Goal: Communication & Community: Share content

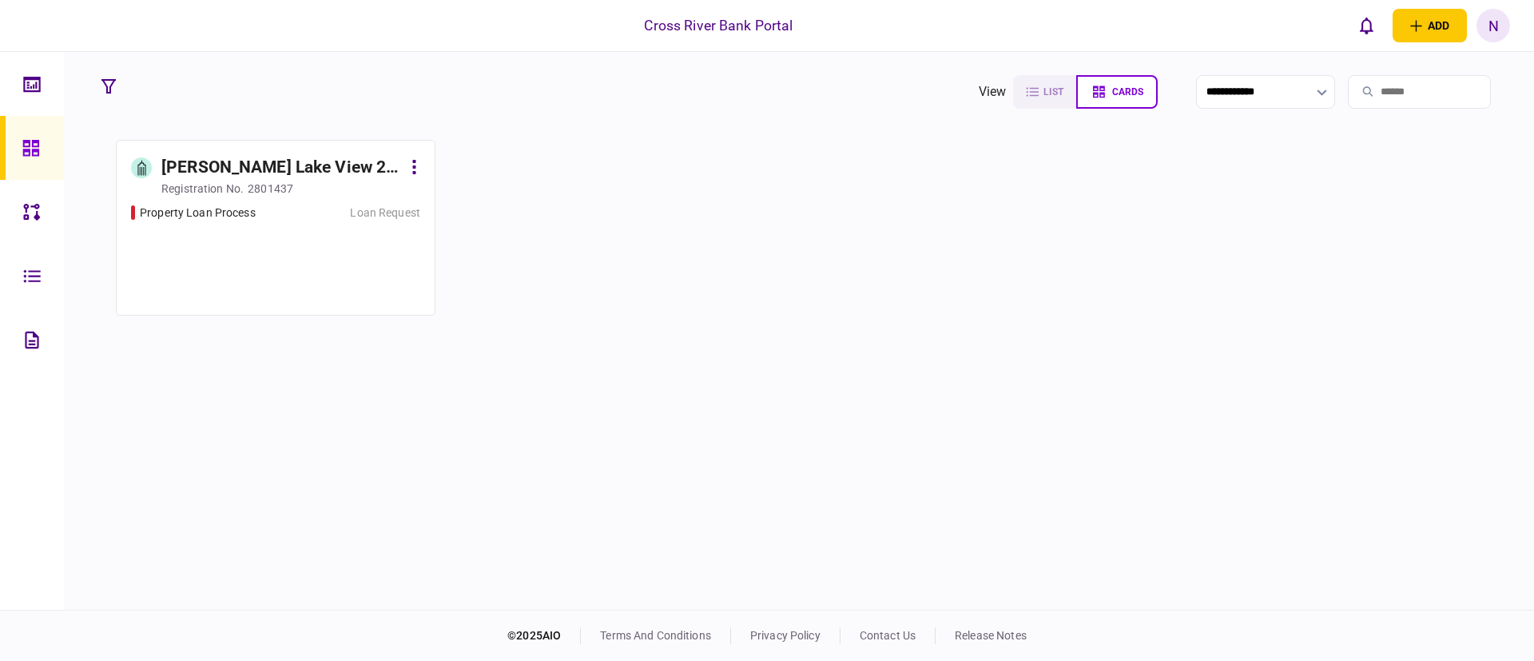
click at [282, 161] on div "[PERSON_NAME] Lake View 2 LLC" at bounding box center [281, 168] width 240 height 26
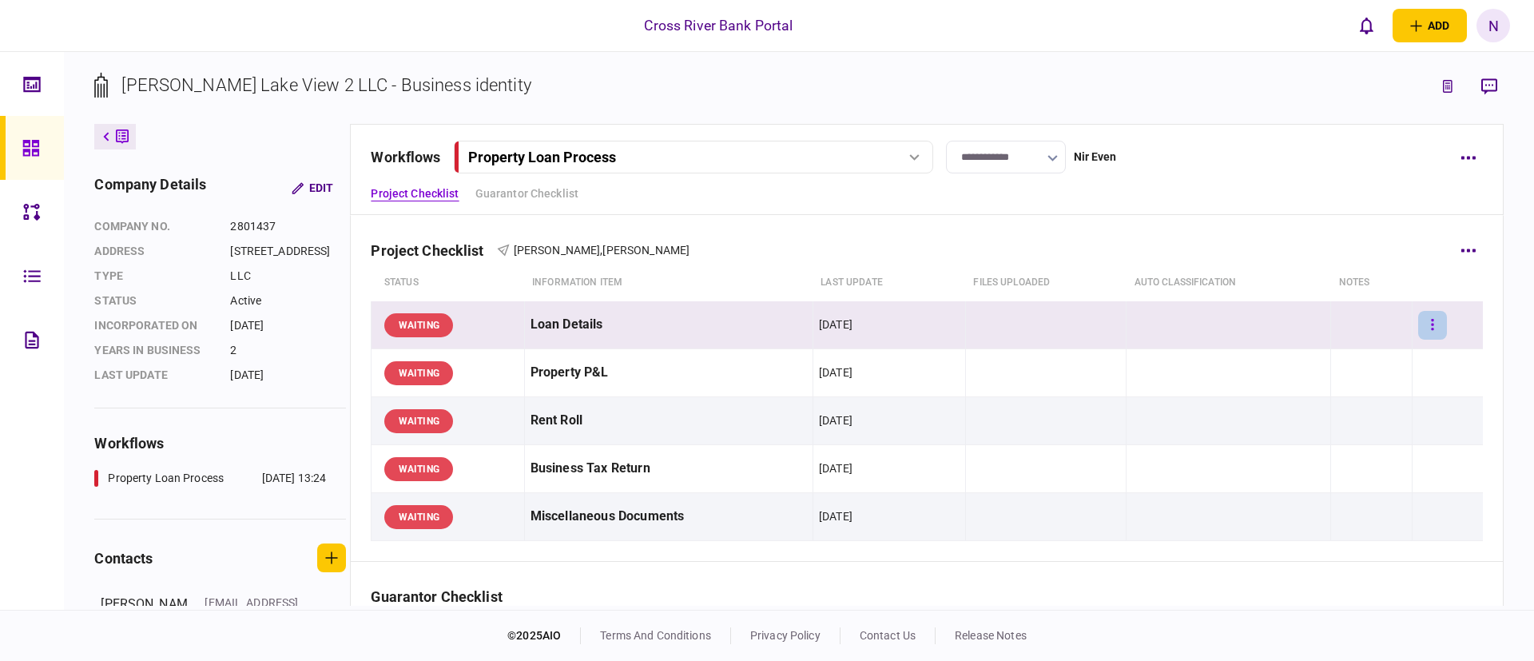
click at [1431, 323] on icon "button" at bounding box center [1432, 324] width 3 height 15
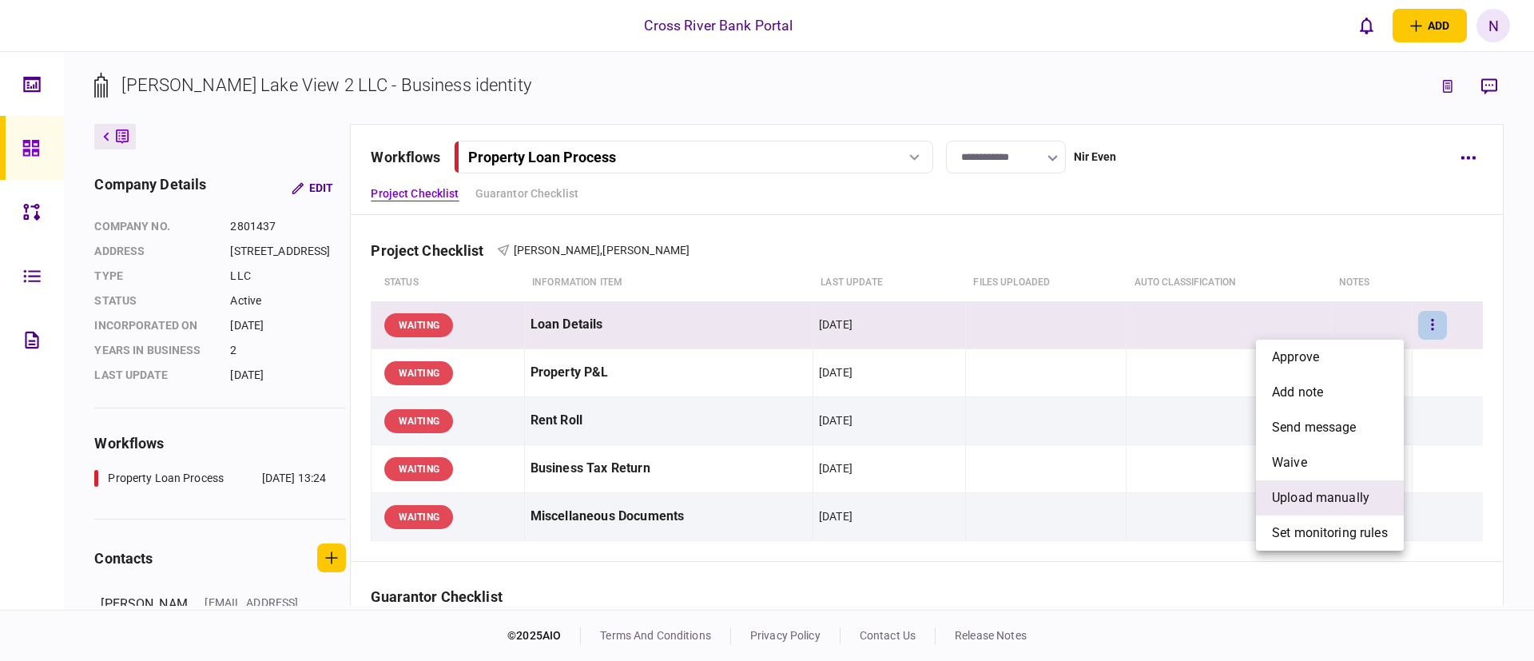
click at [1348, 495] on span "upload manually" at bounding box center [1320, 497] width 97 height 19
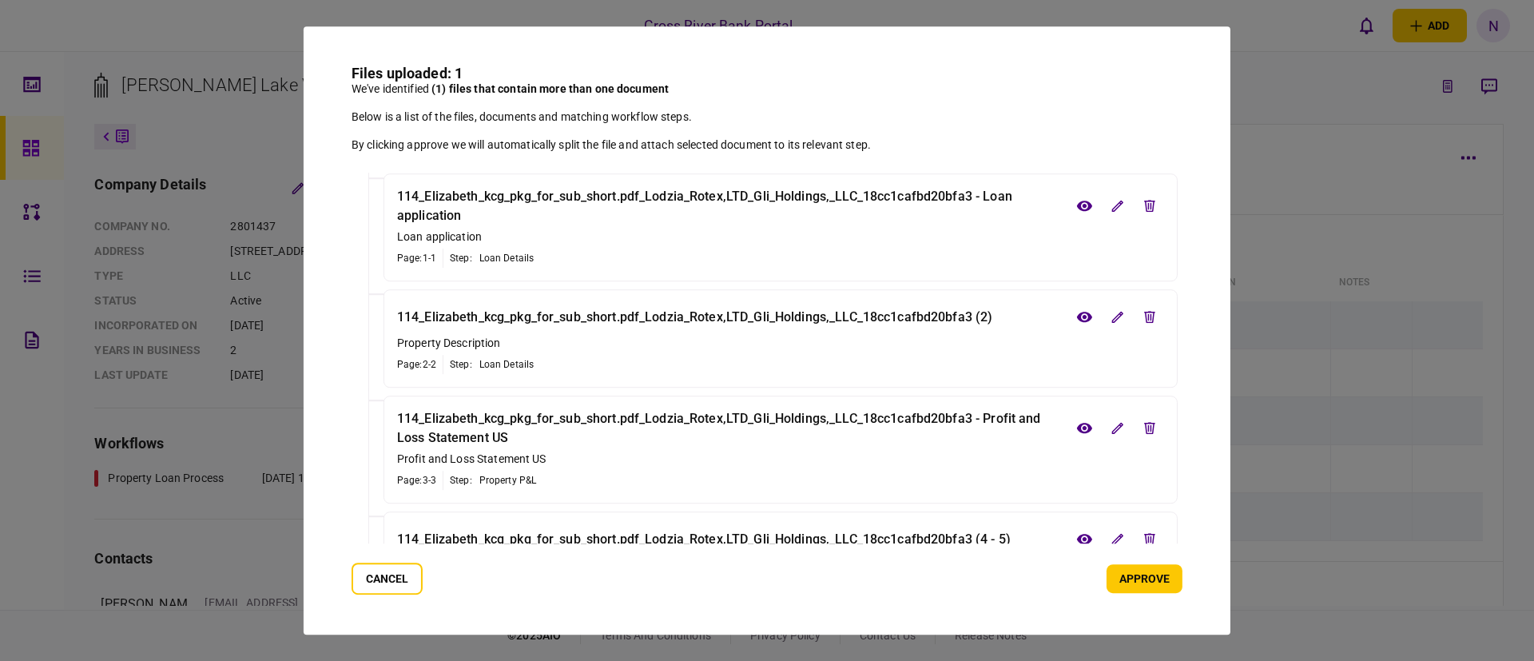
scroll to position [78, 0]
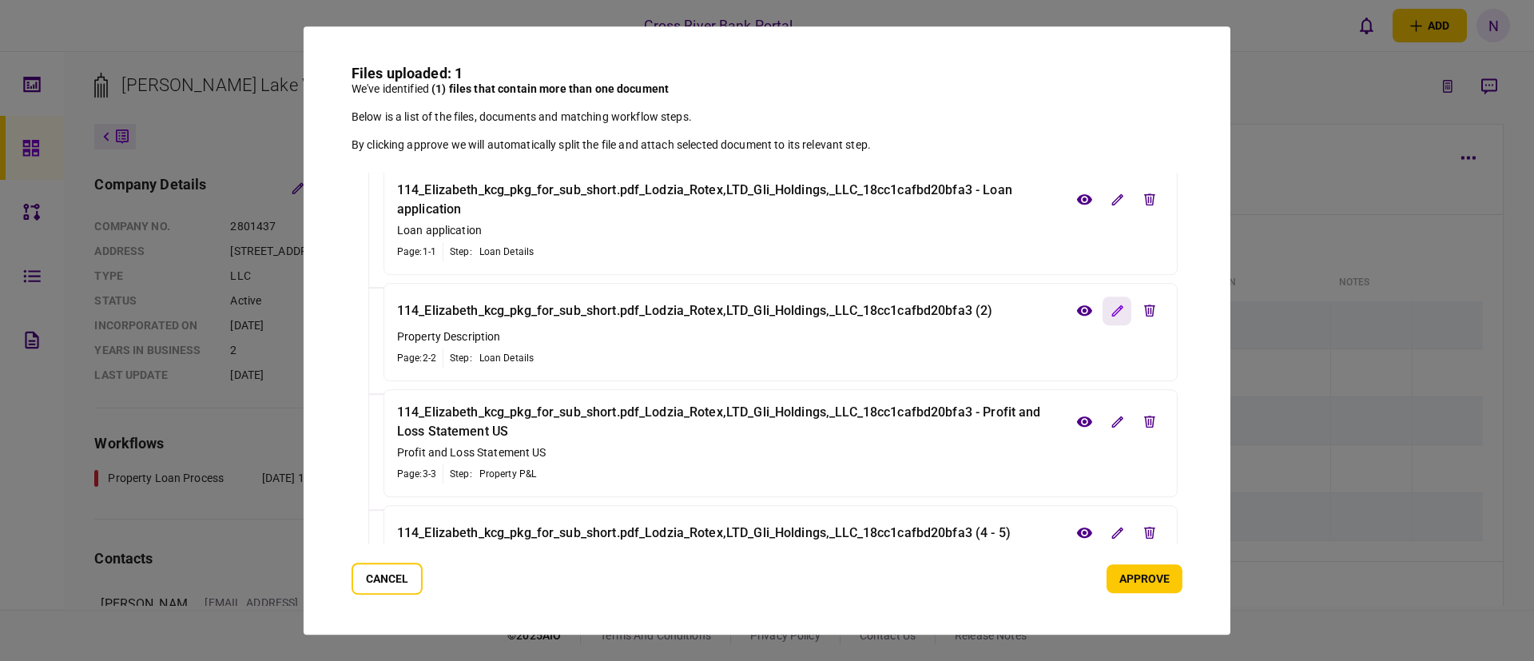
click at [1113, 317] on button "edit file" at bounding box center [1116, 310] width 29 height 29
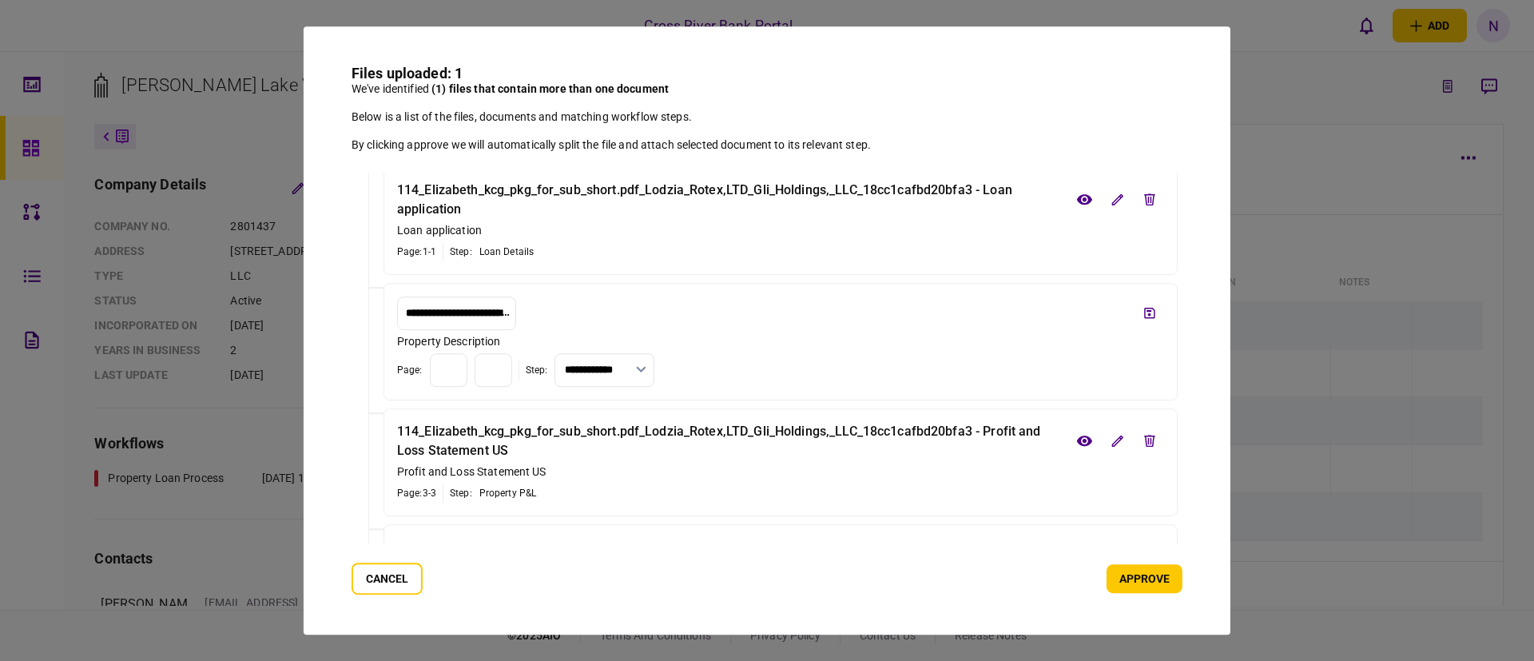
click at [654, 371] on input "**********" at bounding box center [604, 370] width 100 height 34
click at [664, 522] on button "Miscellaneous Documents" at bounding box center [647, 525] width 66 height 30
type input "**********"
click at [1144, 307] on icon "save file" at bounding box center [1149, 313] width 11 height 12
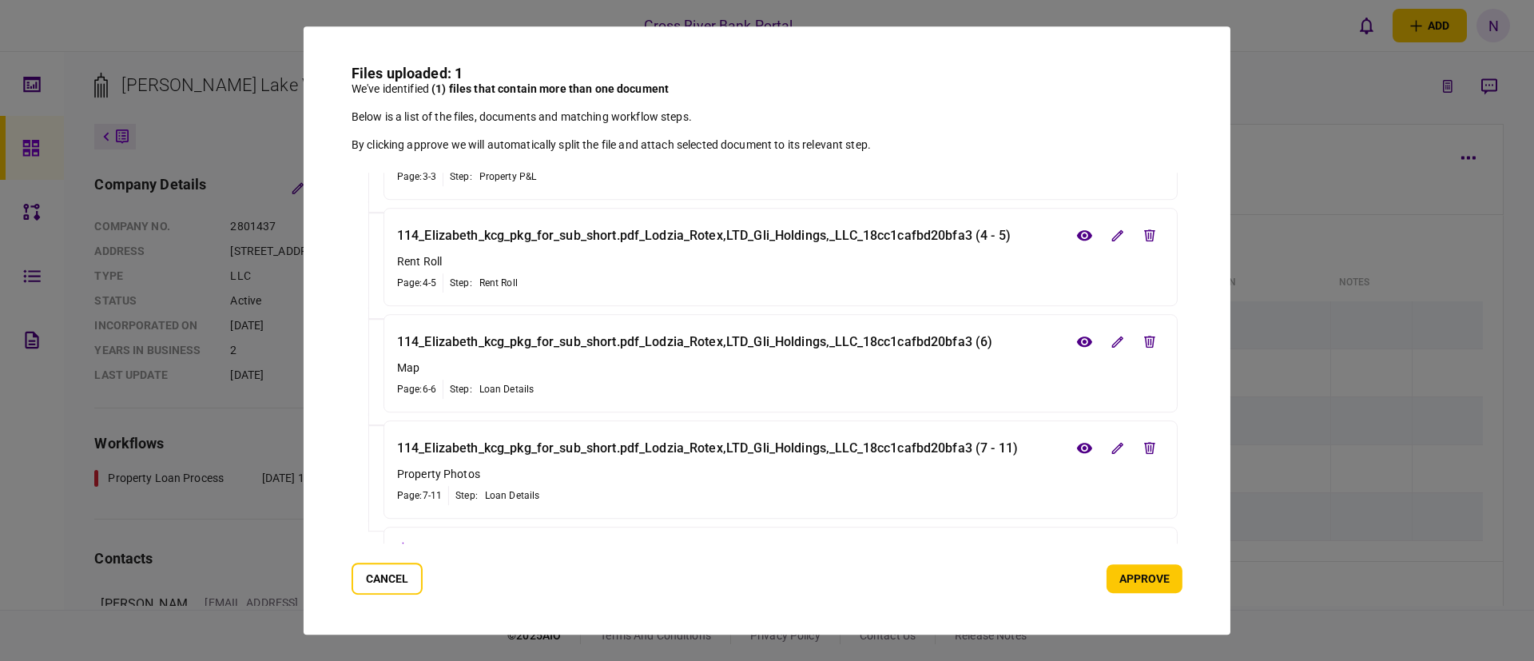
scroll to position [376, 0]
click at [1121, 345] on icon "edit file" at bounding box center [1117, 341] width 12 height 12
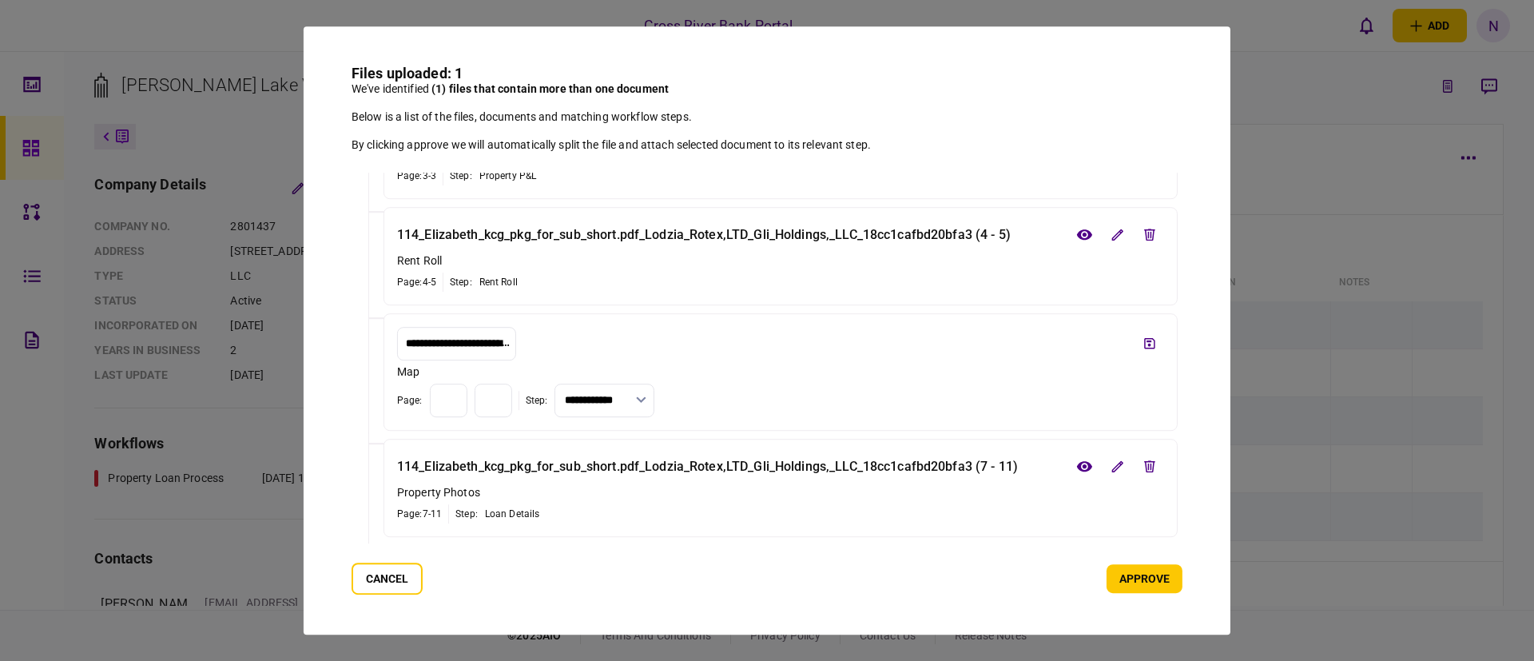
click at [654, 407] on input "**********" at bounding box center [604, 400] width 100 height 34
drag, startPoint x: 693, startPoint y: 506, endPoint x: 694, endPoint y: 548, distance: 41.5
click at [694, 548] on ul "Loan Details Property P&L Rent Roll Business Tax Return Miscellaneous Documents" at bounding box center [647, 497] width 100 height 160
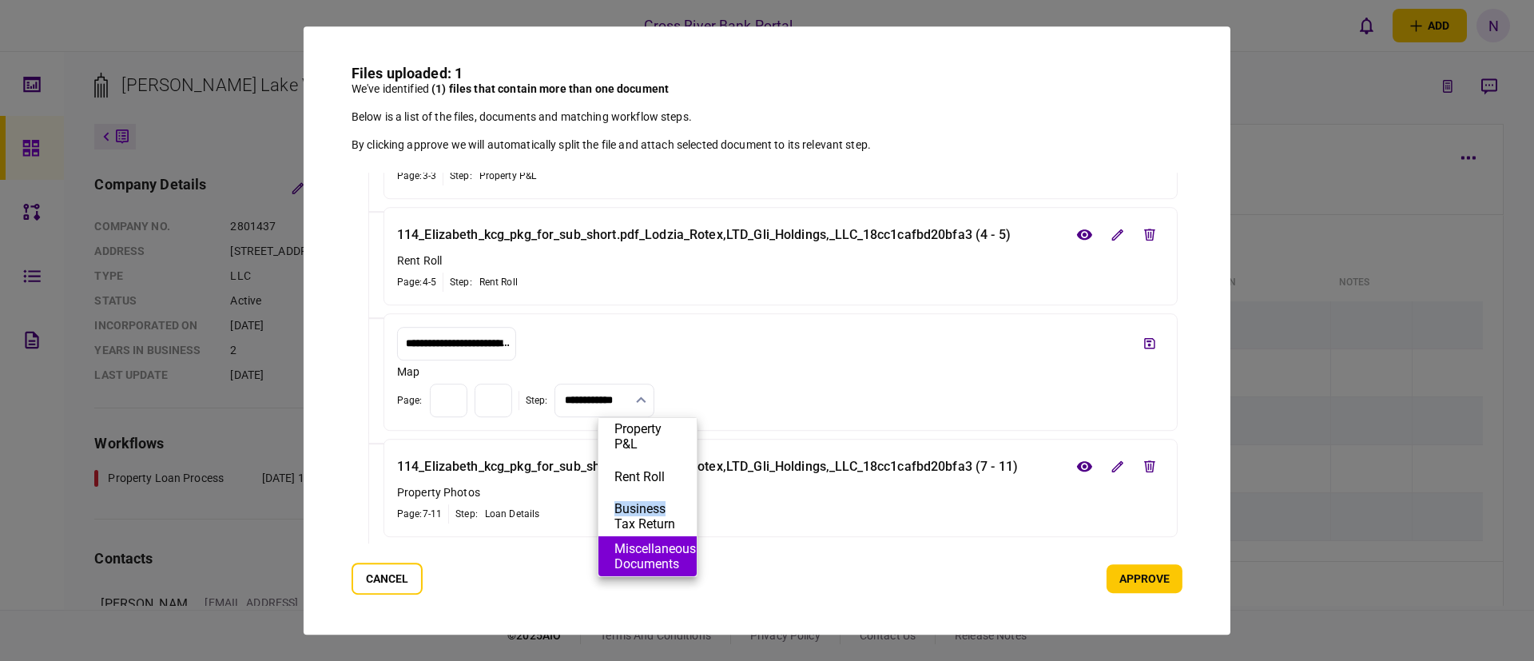
click at [673, 551] on button "Miscellaneous Documents" at bounding box center [647, 556] width 66 height 30
type input "**********"
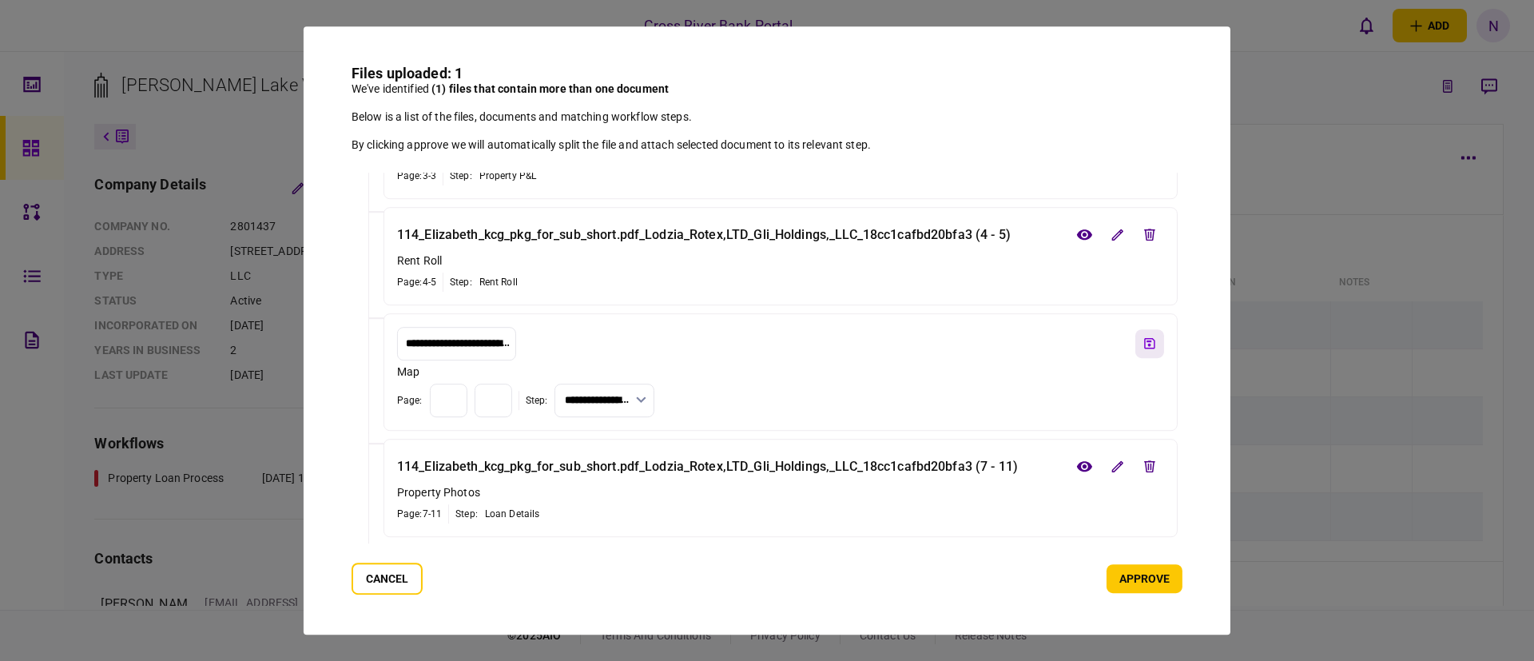
click at [1150, 341] on icon "save file" at bounding box center [1149, 343] width 11 height 11
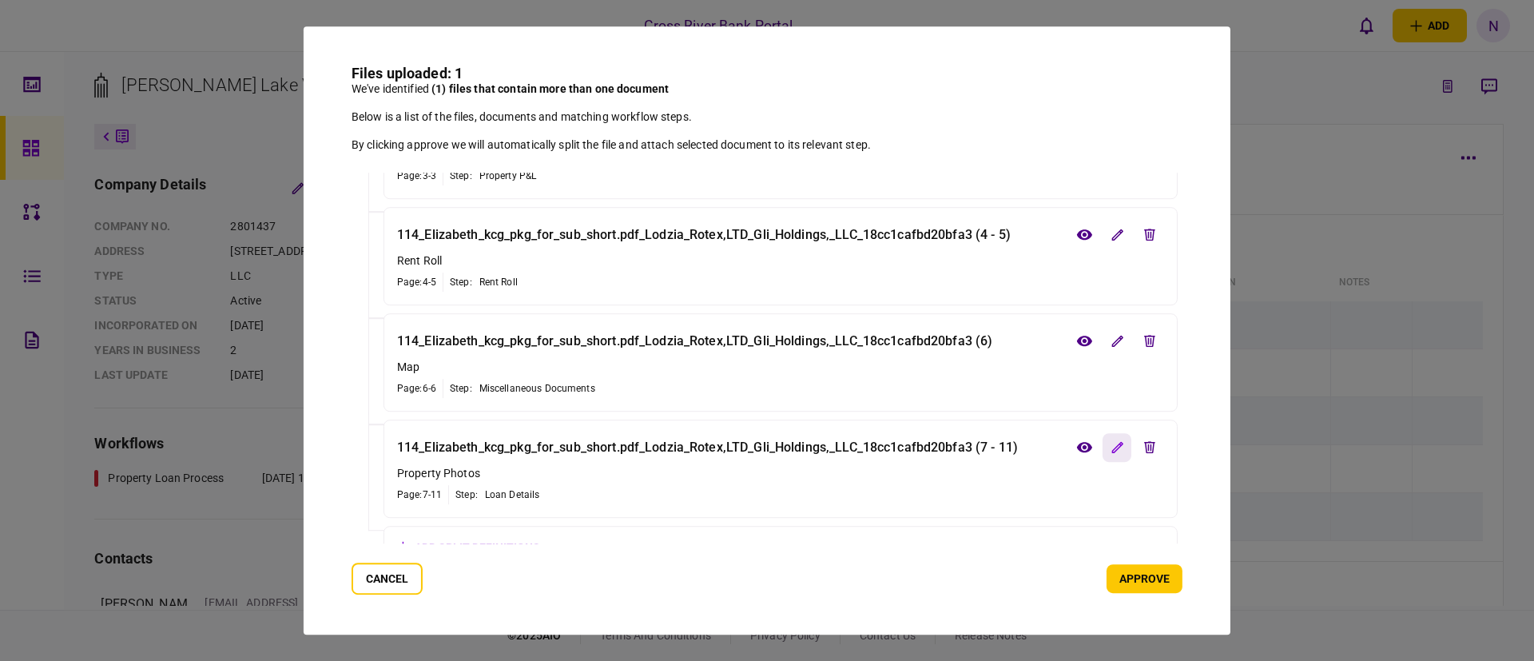
click at [1114, 441] on icon "edit file" at bounding box center [1117, 447] width 12 height 12
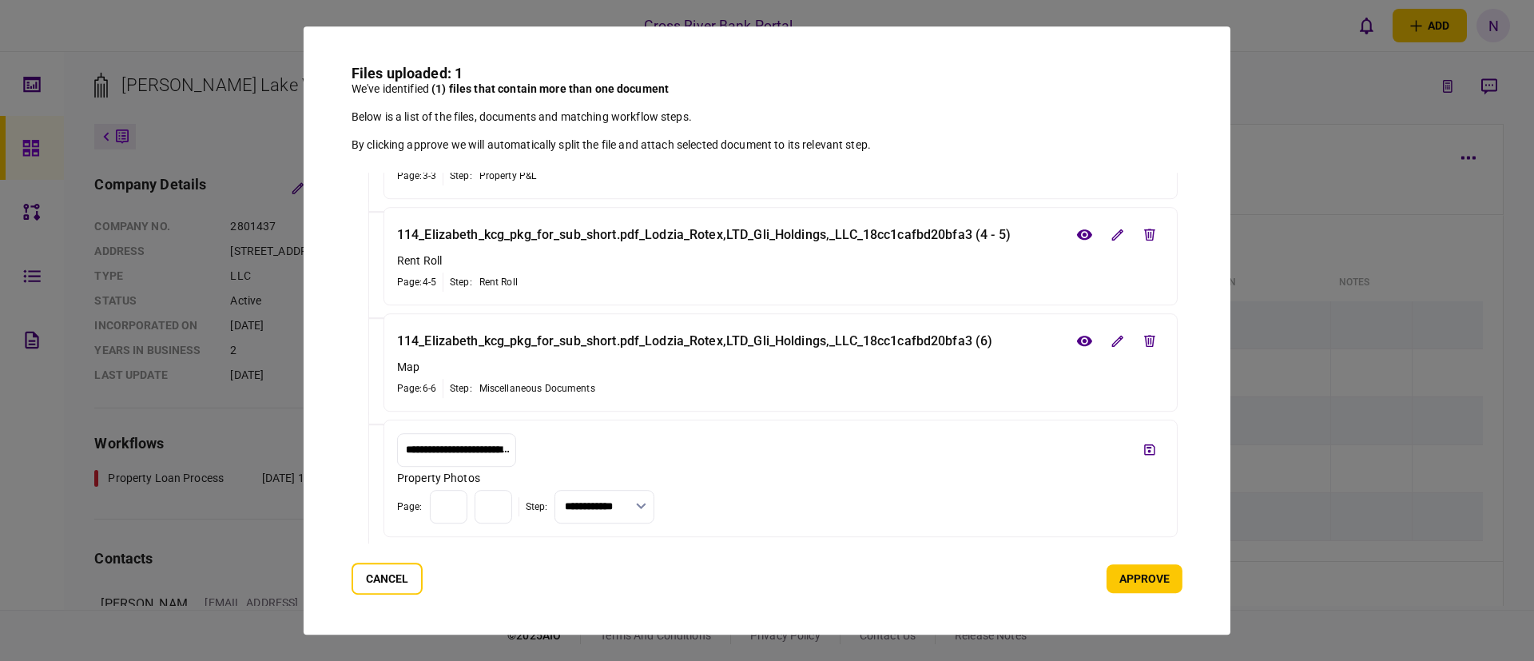
click at [654, 500] on input "**********" at bounding box center [604, 507] width 100 height 34
click at [664, 612] on button "Miscellaneous Documents" at bounding box center [647, 627] width 66 height 30
type input "**********"
click at [1148, 459] on button "save file" at bounding box center [1149, 449] width 29 height 29
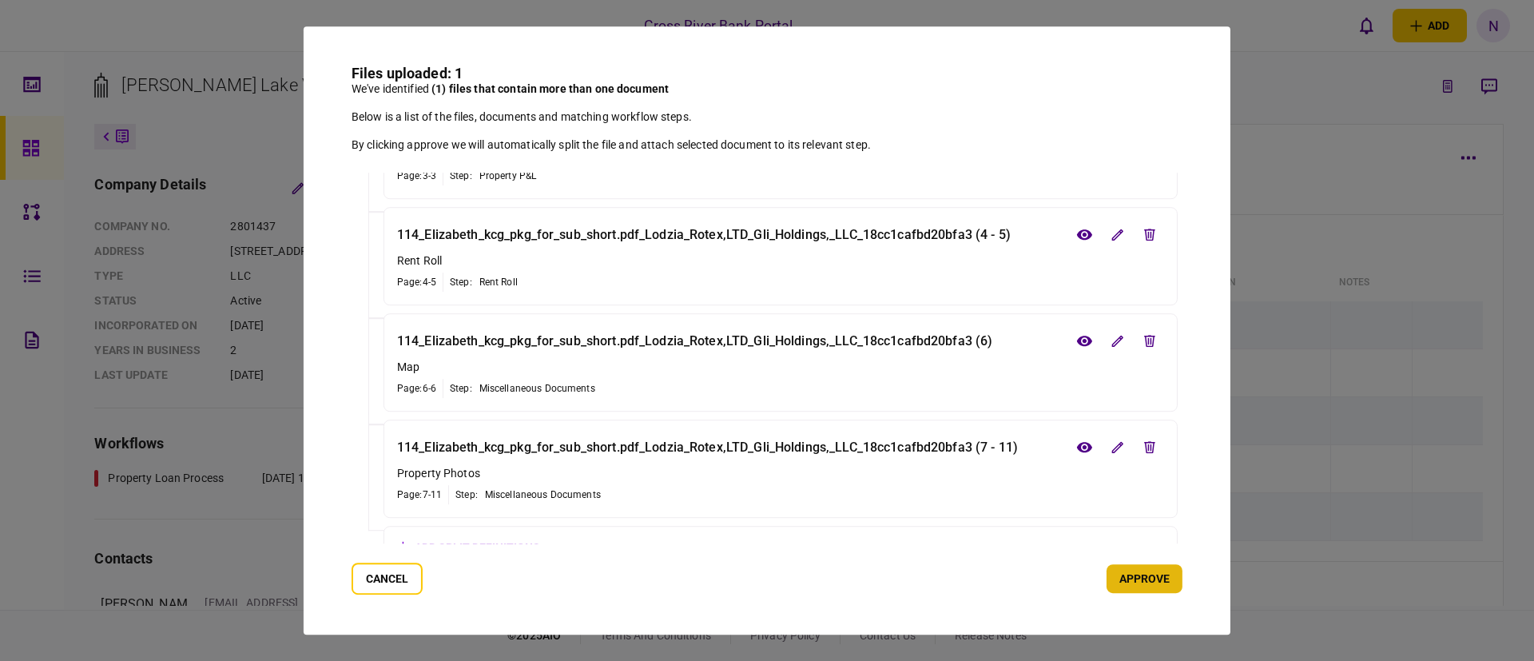
click at [1144, 579] on button "approve" at bounding box center [1144, 578] width 76 height 29
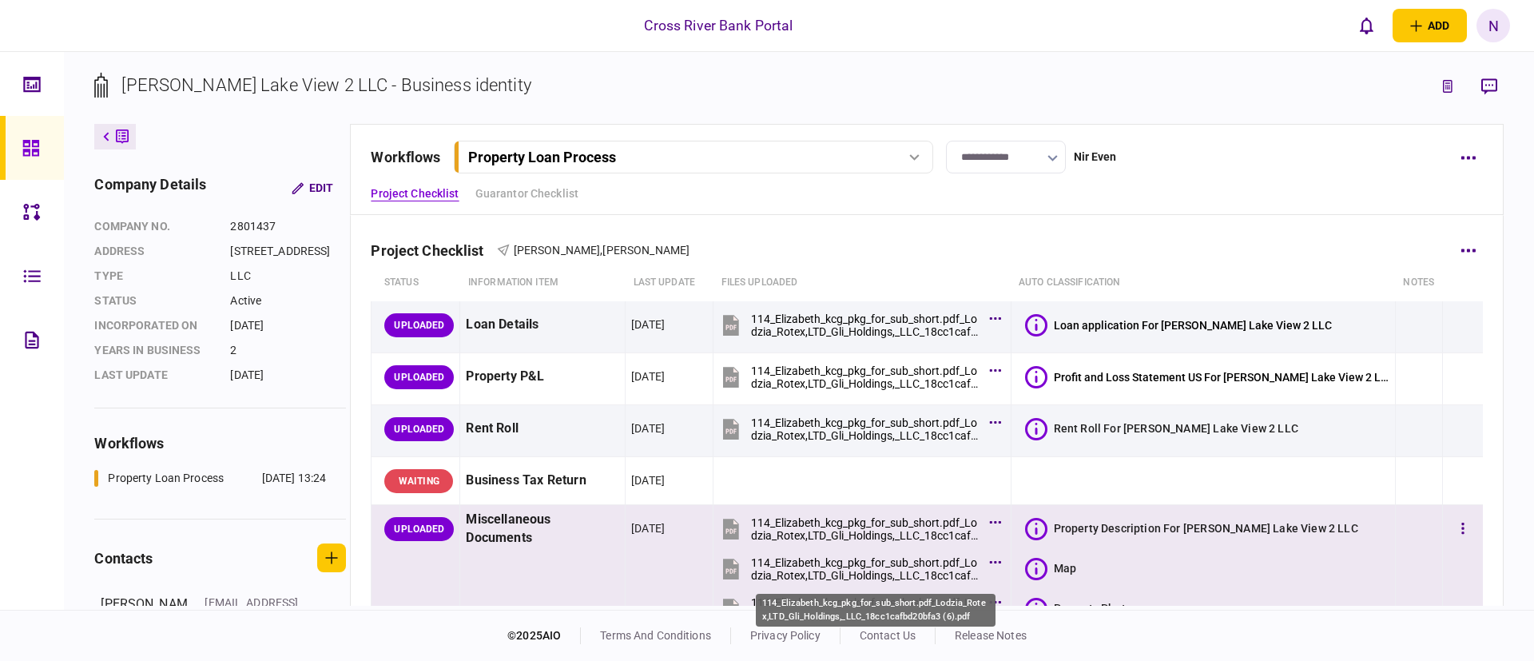
click at [900, 561] on div "114_Elizabeth_kcg_pkg_for_sub_short.pdf_Lodzia_Rotex,LTD_Gli_Holdings,_LLC_18cc…" at bounding box center [865, 569] width 229 height 26
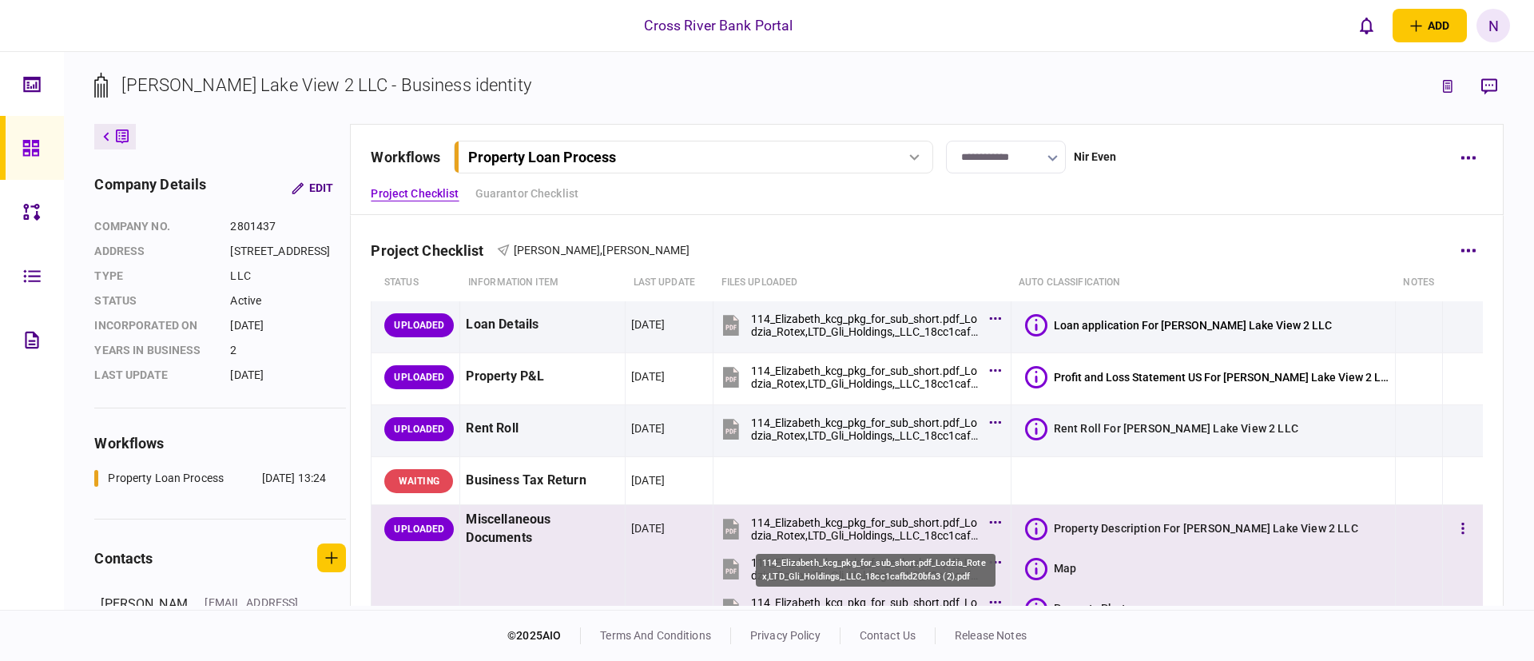
click at [889, 526] on div "114_Elizabeth_kcg_pkg_for_sub_short.pdf_Lodzia_Rotex,LTD_Gli_Holdings,_LLC_18cc…" at bounding box center [865, 529] width 229 height 26
click at [1236, 567] on section "Map" at bounding box center [1207, 568] width 364 height 36
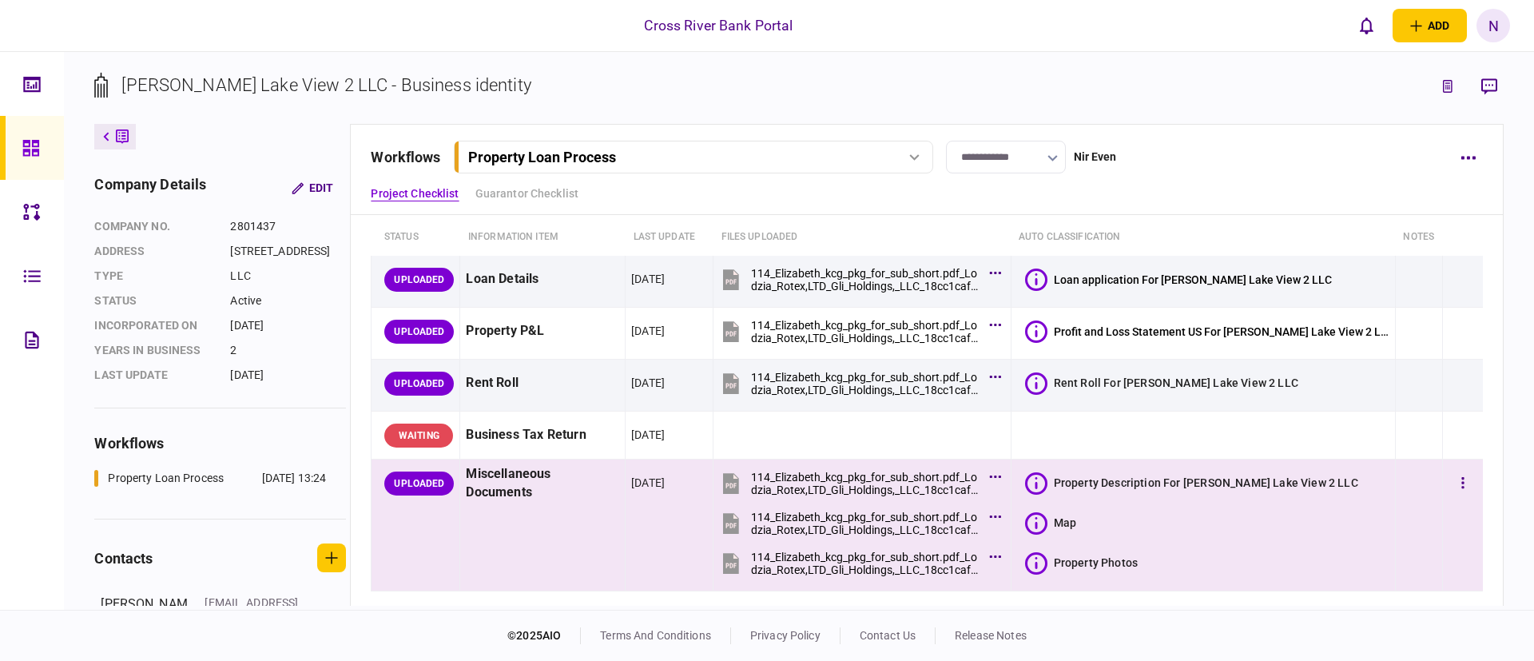
scroll to position [48, 0]
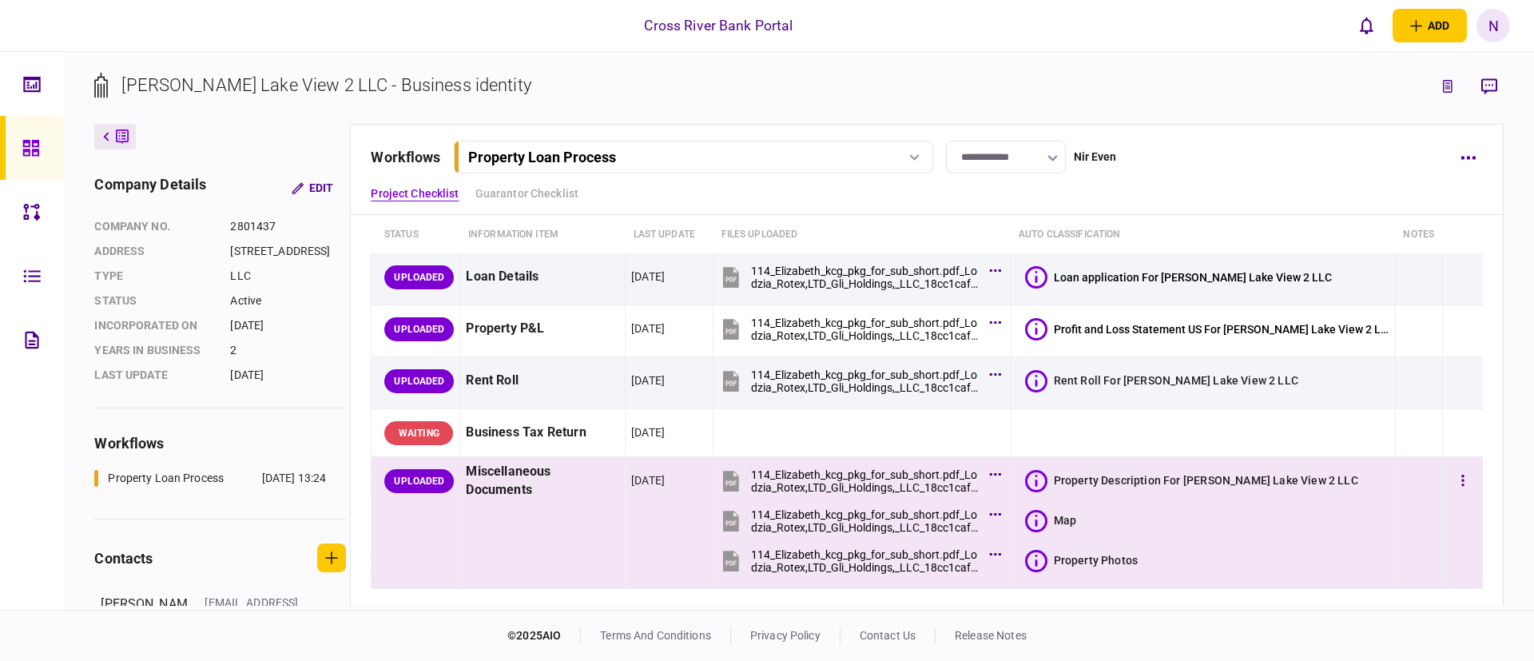
click at [920, 546] on button "114_Elizabeth_kcg_pkg_for_sub_short.pdf_Lodzia_Rotex,LTD_Gli_Holdings,_LLC_18cc…" at bounding box center [857, 560] width 277 height 36
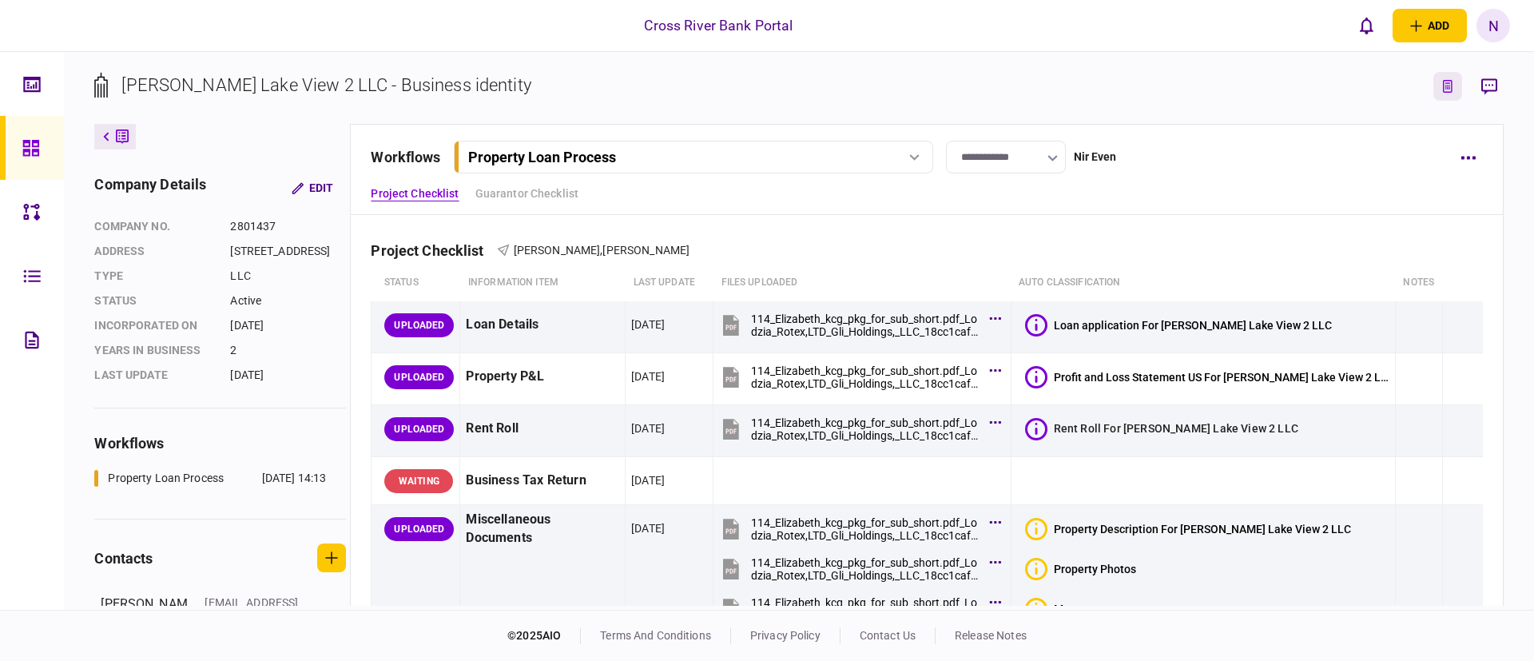
click at [1440, 81] on button "link to underwriting page" at bounding box center [1447, 86] width 29 height 29
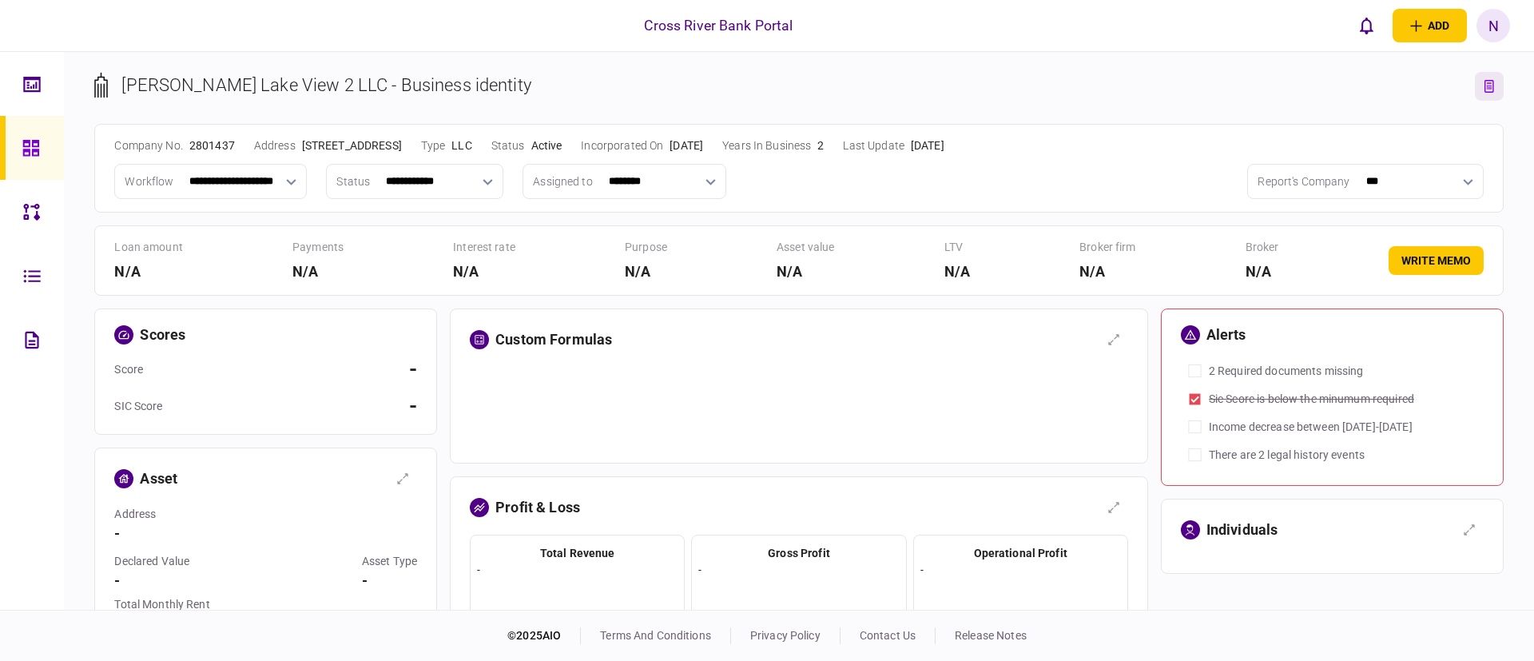
click at [870, 226] on section "loan amount N/A payments N/A interest rate N/A purpose N/A asset value N/A LTV …" at bounding box center [798, 260] width 1408 height 70
click at [1487, 89] on icon "link to entity page" at bounding box center [1489, 86] width 10 height 13
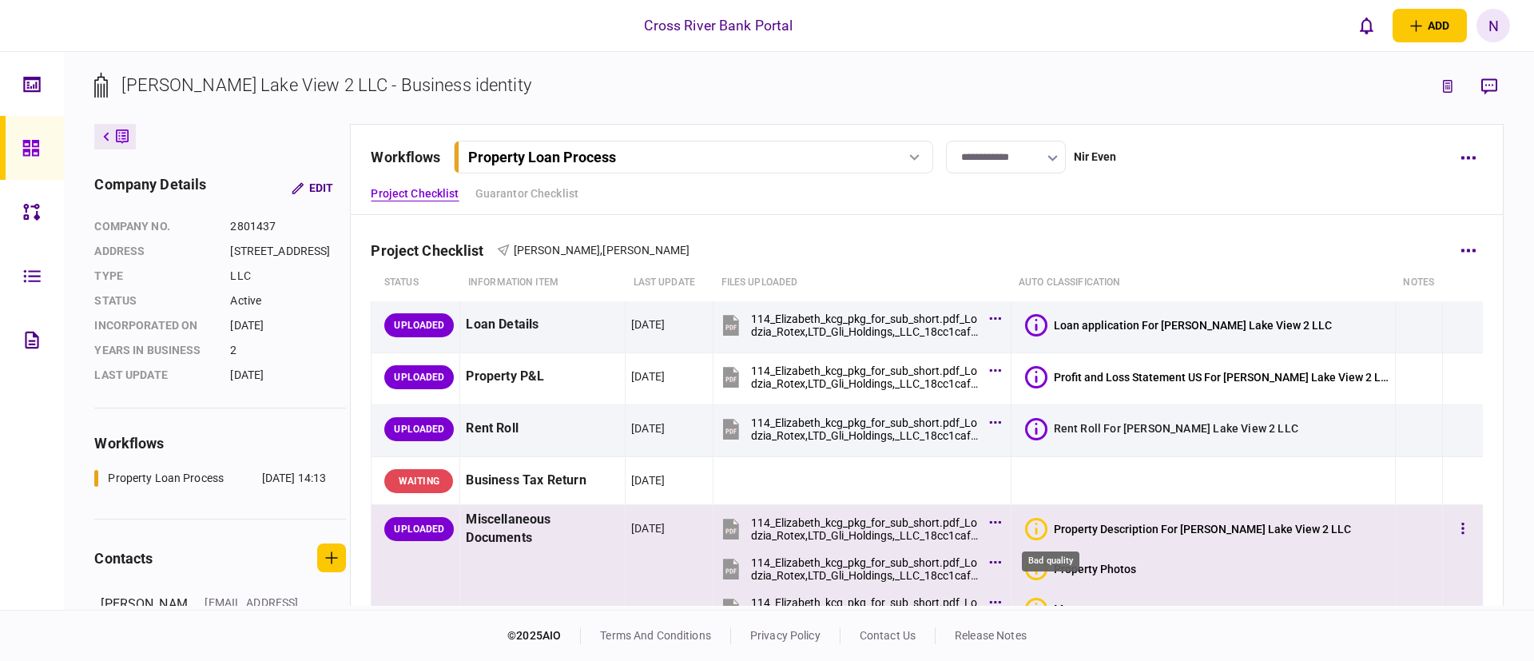
click at [1047, 526] on icon "Bad quality" at bounding box center [1036, 529] width 22 height 22
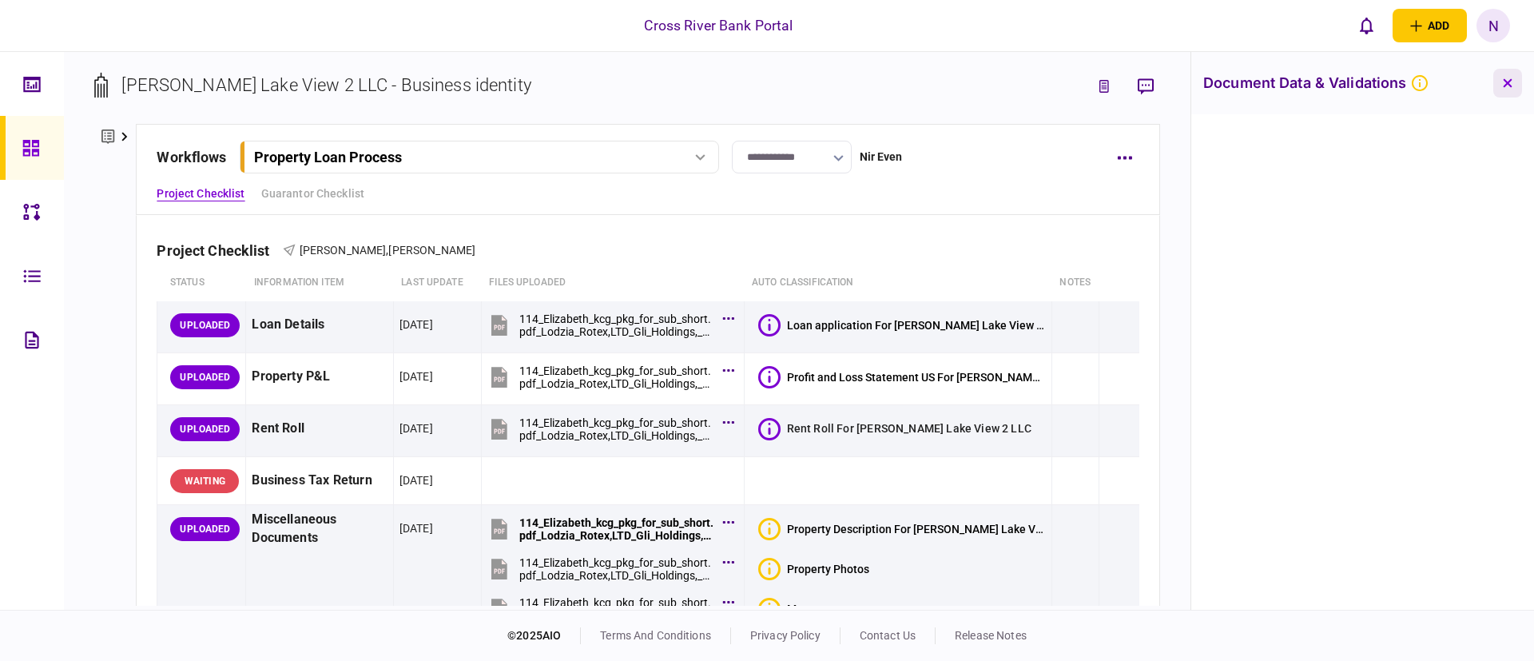
click at [1509, 88] on button "button" at bounding box center [1507, 83] width 29 height 29
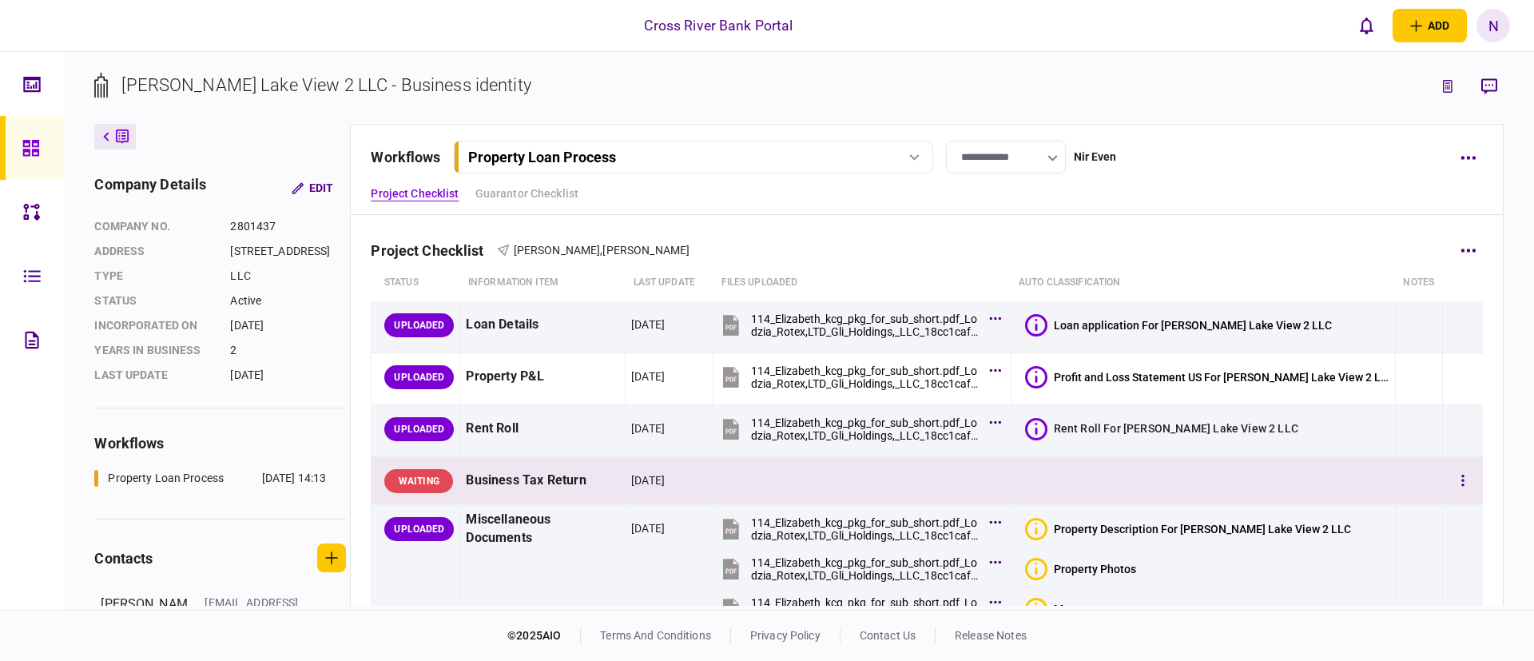
click at [1133, 470] on td at bounding box center [1202, 481] width 384 height 48
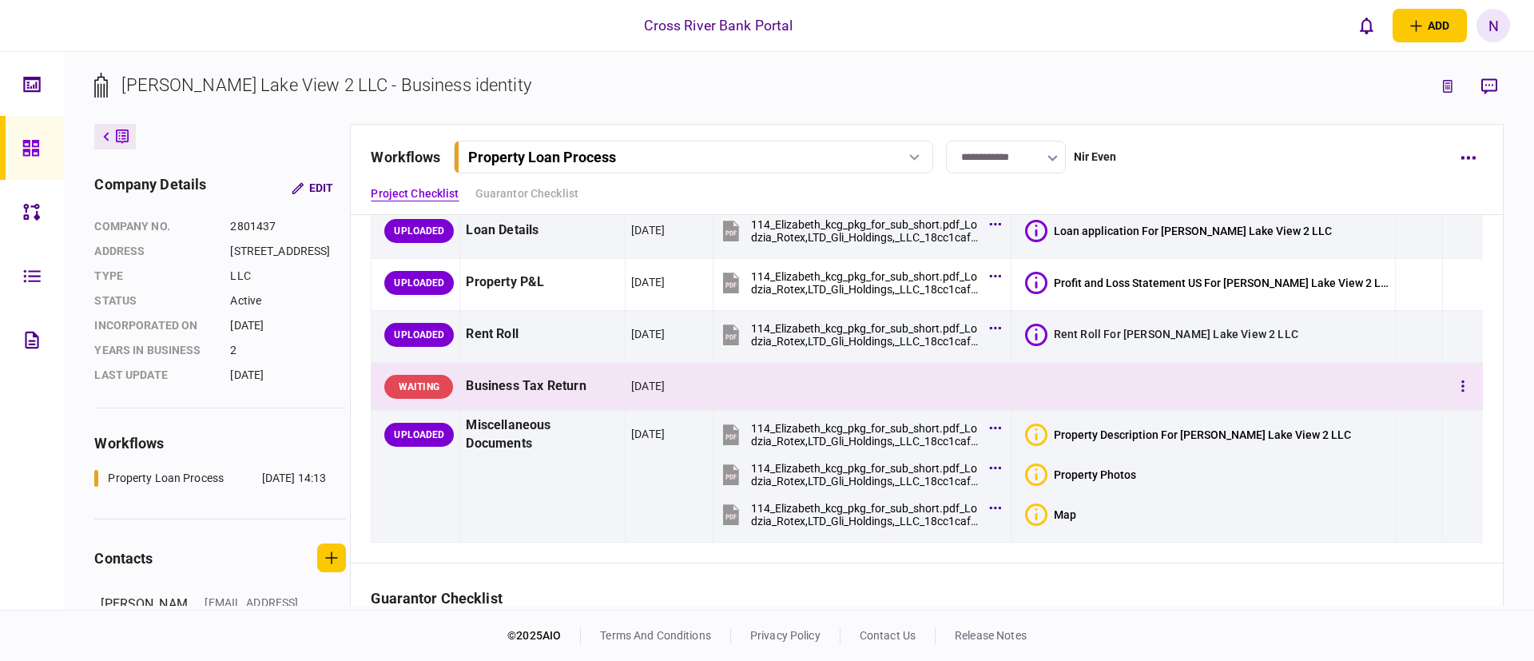
scroll to position [96, 0]
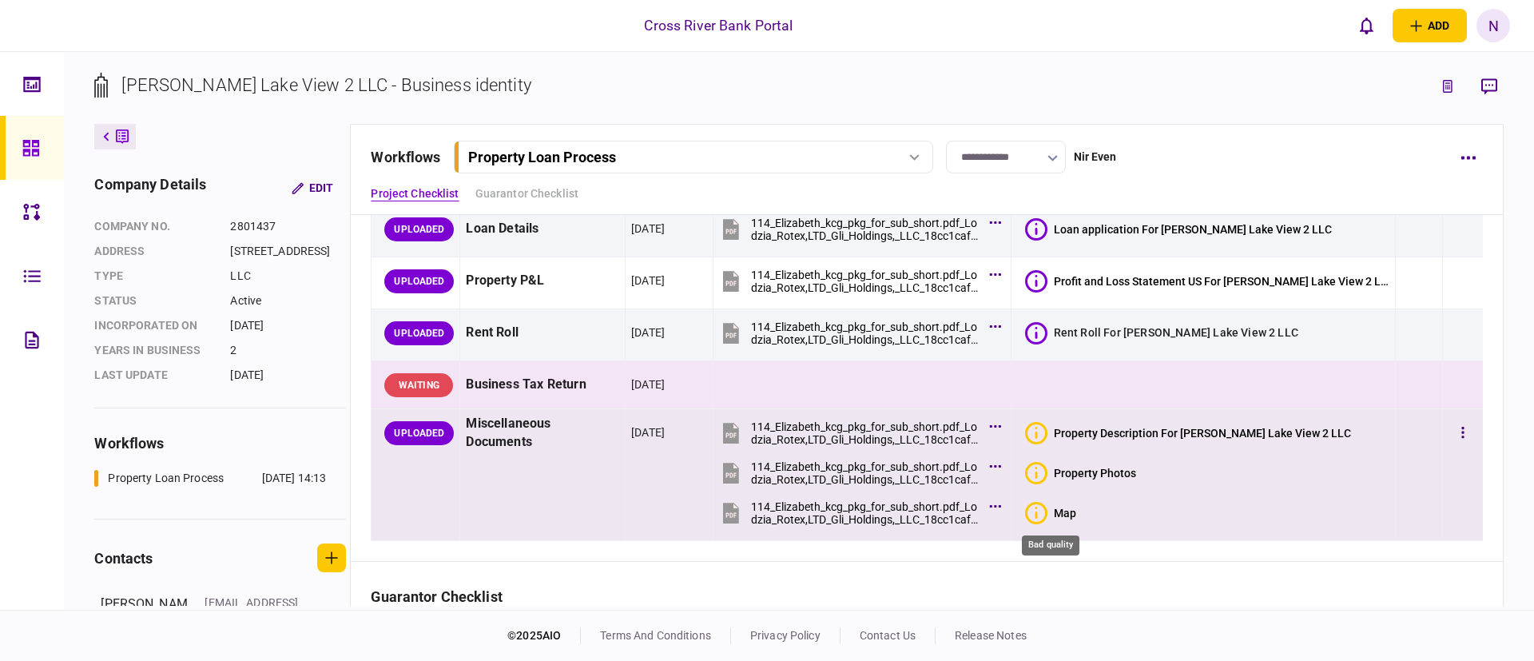
click at [1047, 512] on icon "Bad quality" at bounding box center [1036, 513] width 22 height 22
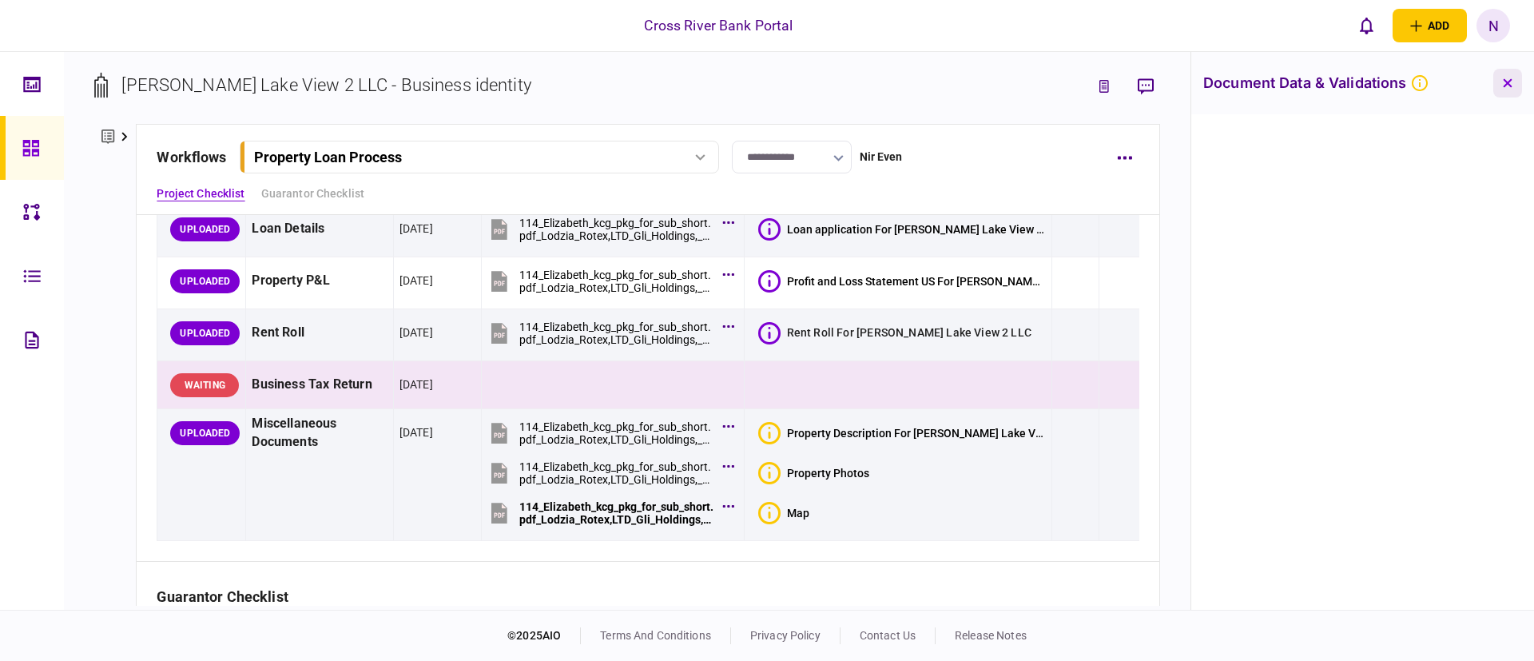
click at [1505, 88] on button "button" at bounding box center [1507, 83] width 29 height 29
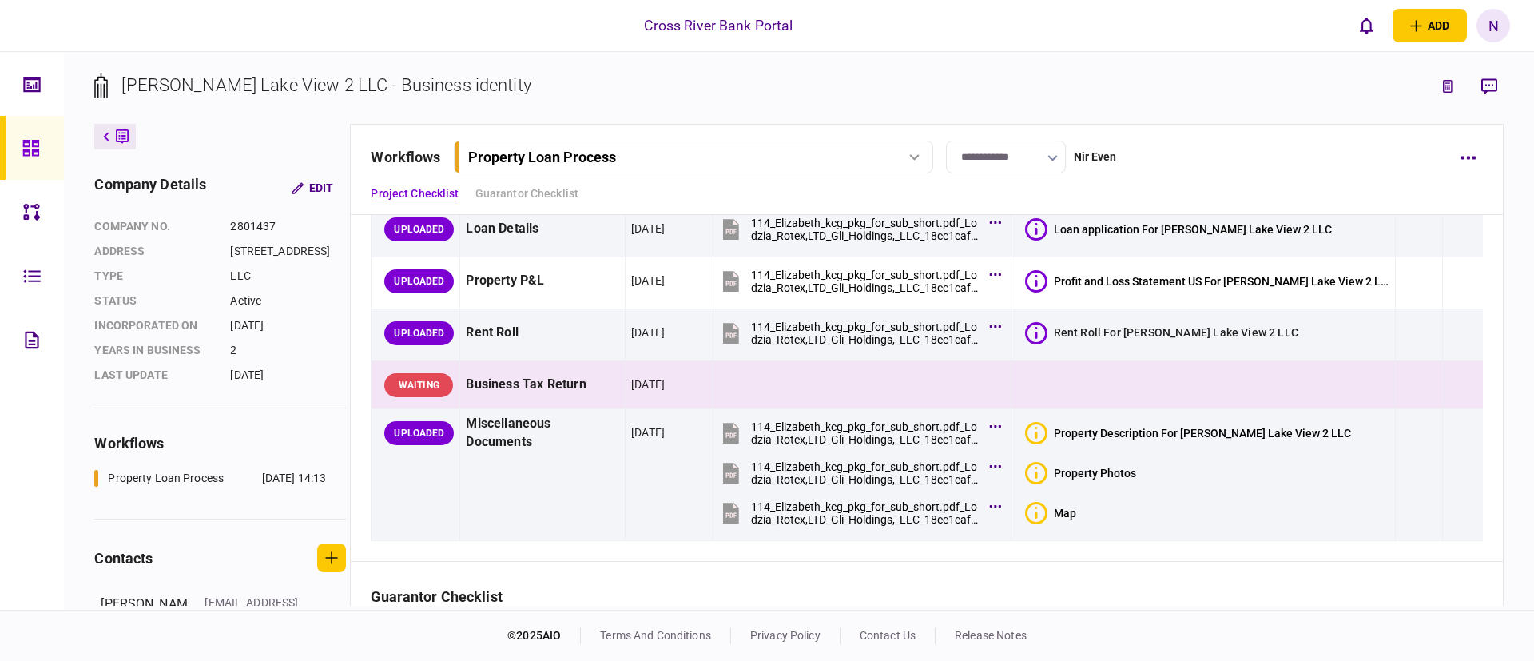
click at [1267, 149] on div "**********" at bounding box center [908, 157] width 1074 height 33
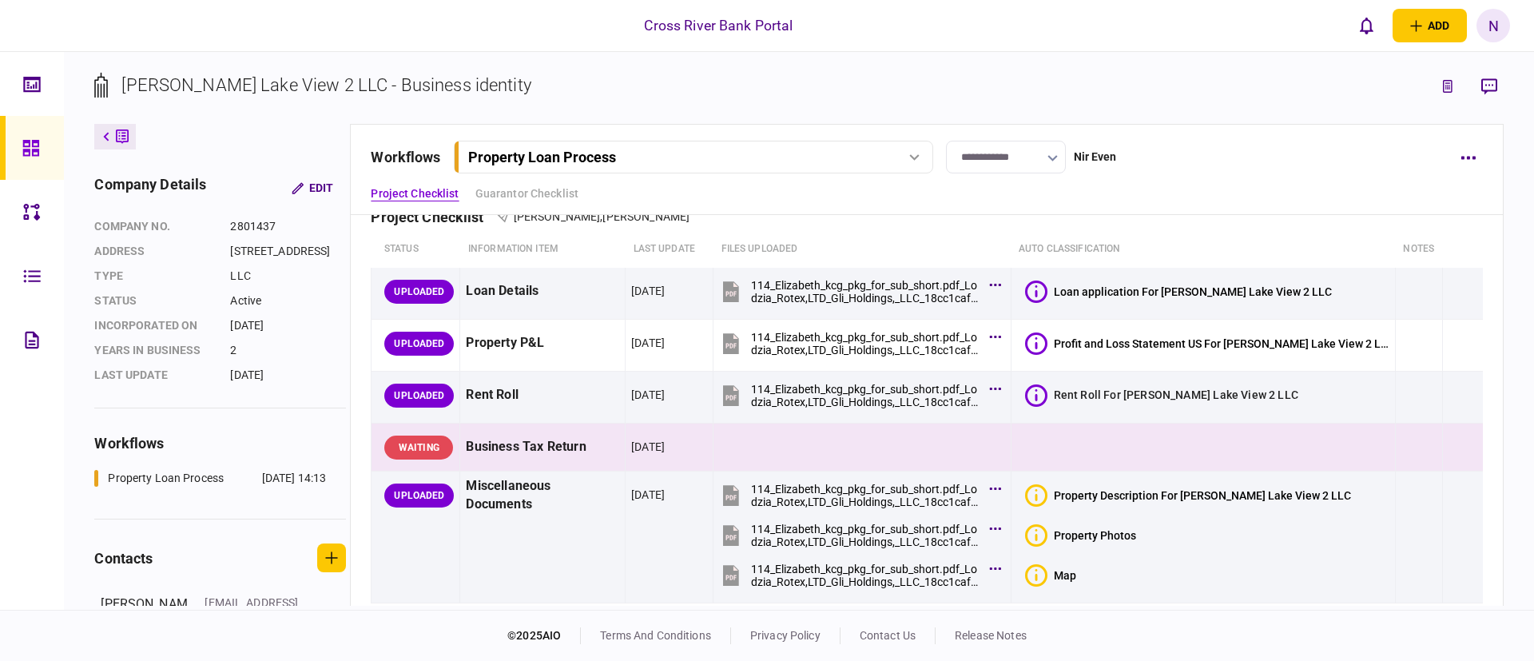
scroll to position [0, 0]
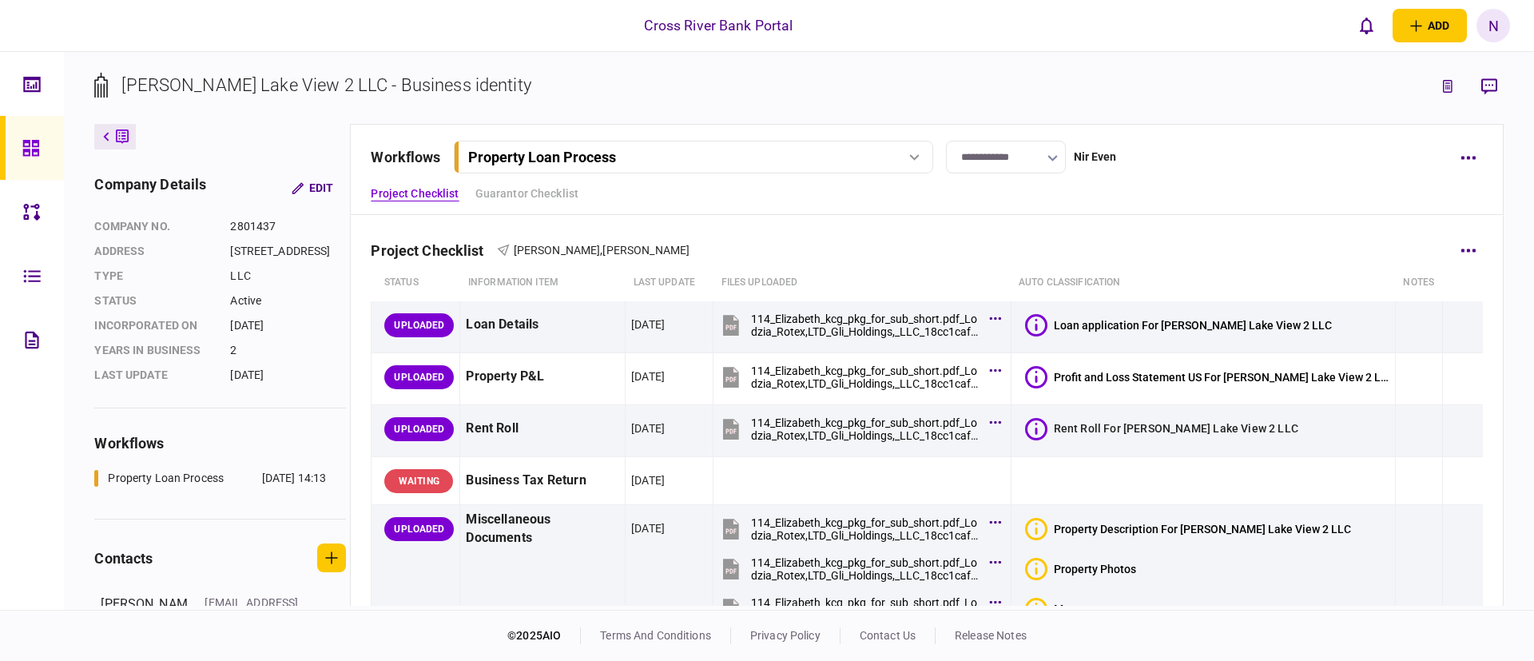
click at [993, 237] on div "Project Checklist [PERSON_NAME] , [PERSON_NAME]" at bounding box center [926, 240] width 1111 height 49
click at [1150, 252] on div "Project Checklist Jack Gindi , Joseph Gindi" at bounding box center [926, 240] width 1111 height 49
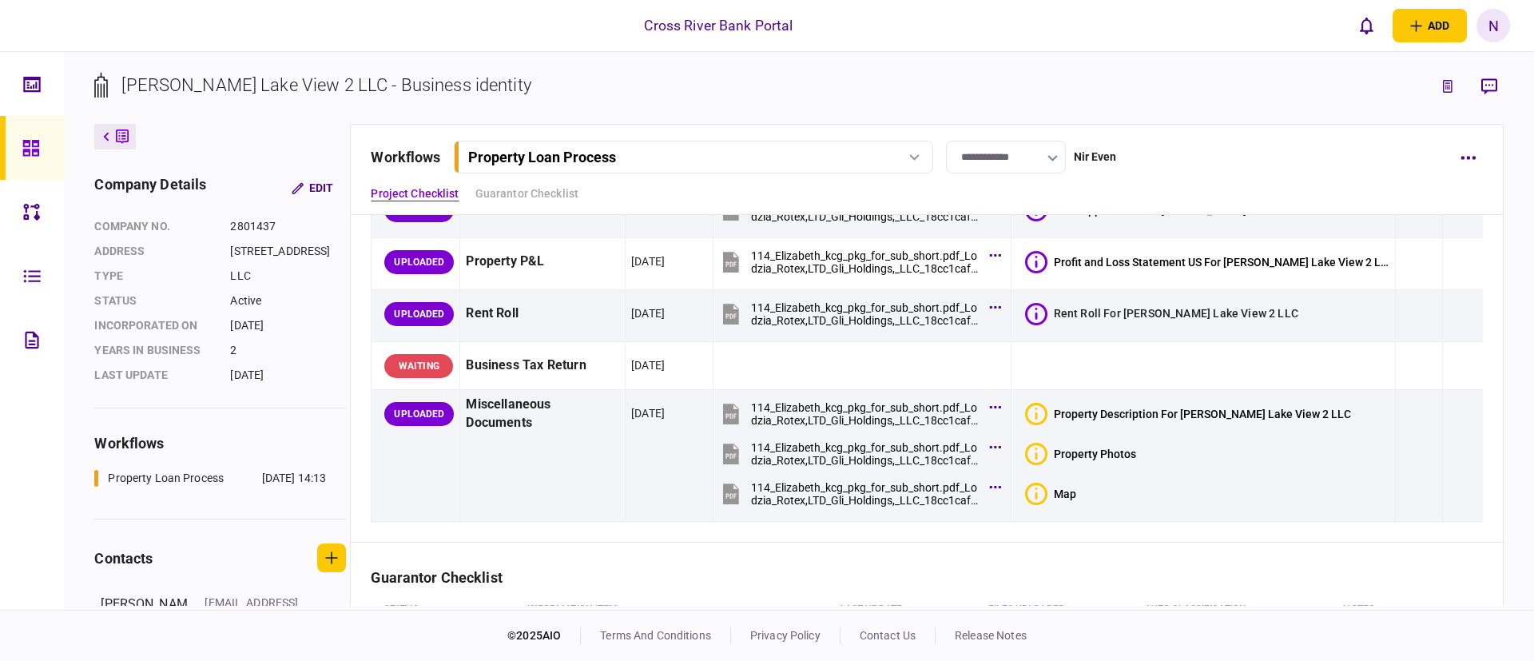
scroll to position [431, 0]
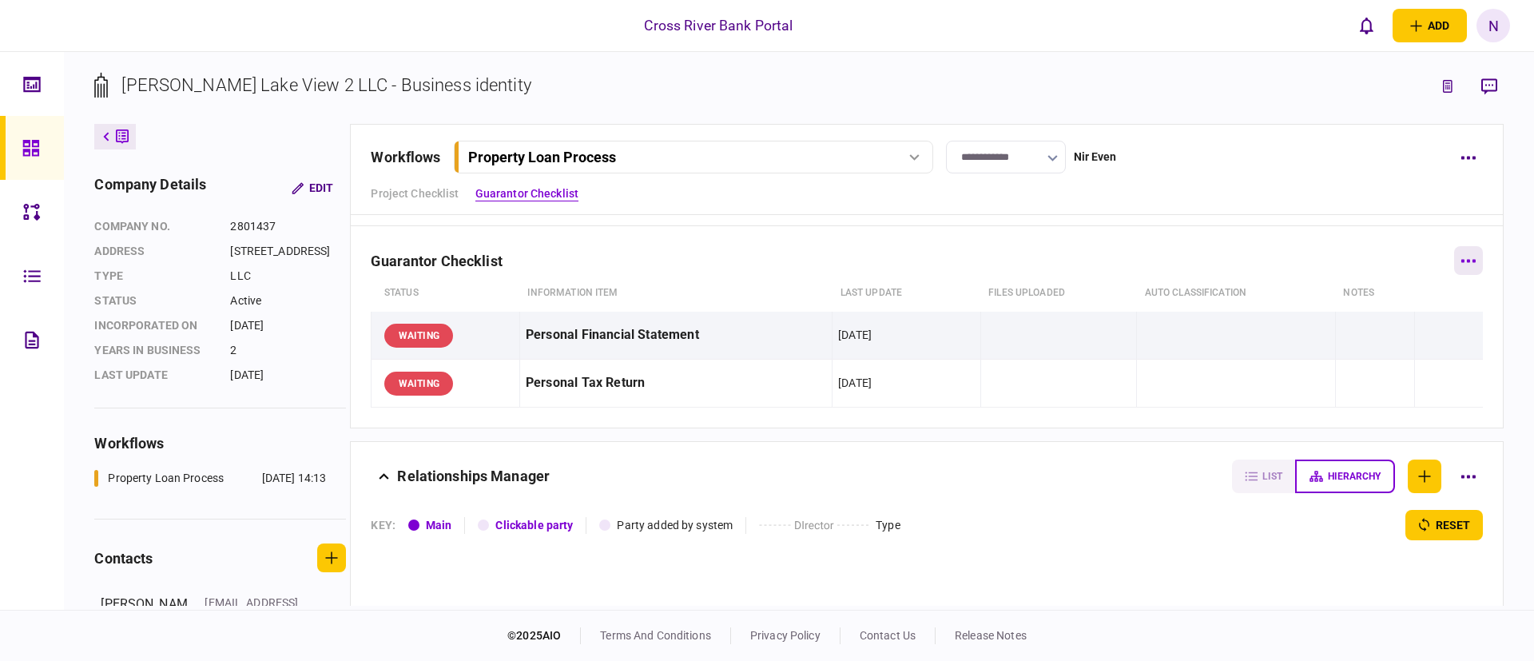
click at [1454, 257] on button "button" at bounding box center [1468, 260] width 29 height 29
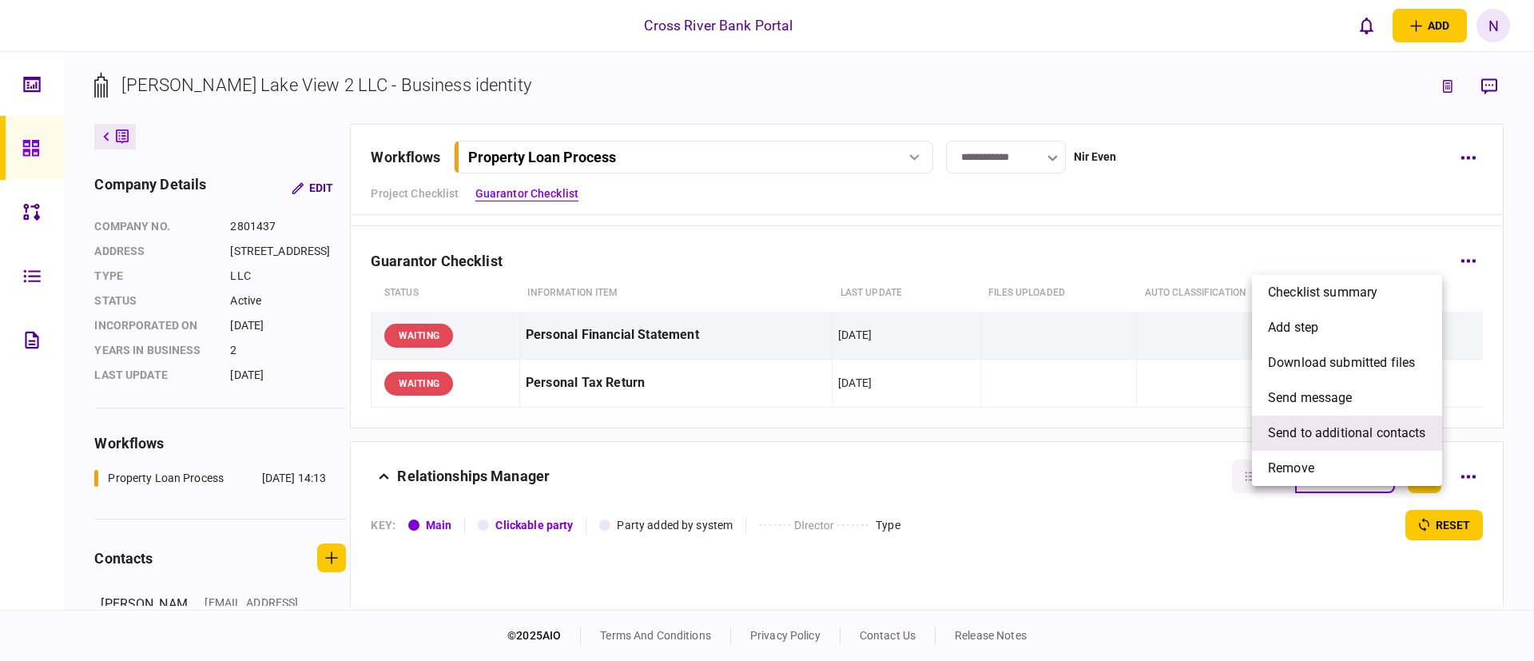
click at [1319, 421] on li "send to additional contacts" at bounding box center [1347, 432] width 190 height 35
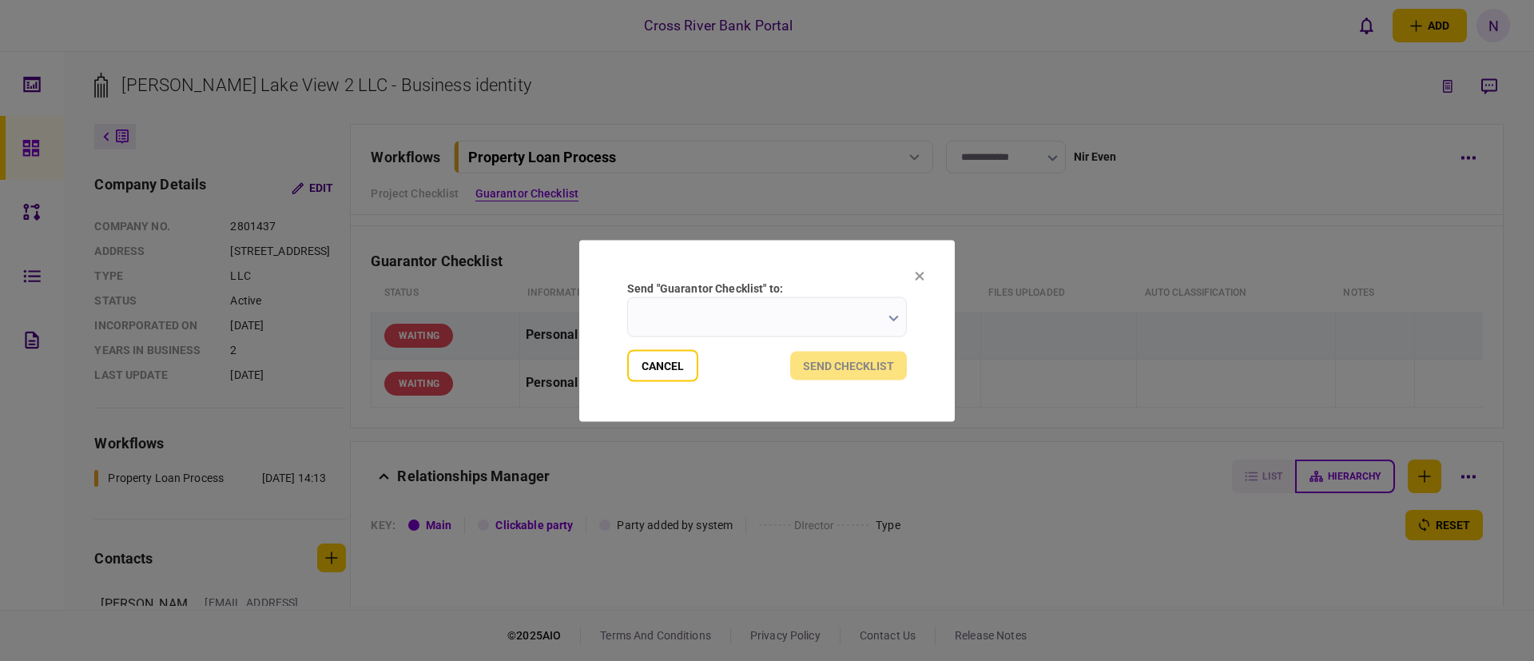
click at [768, 311] on input "send "Guarantor Checklist" to:" at bounding box center [767, 316] width 280 height 40
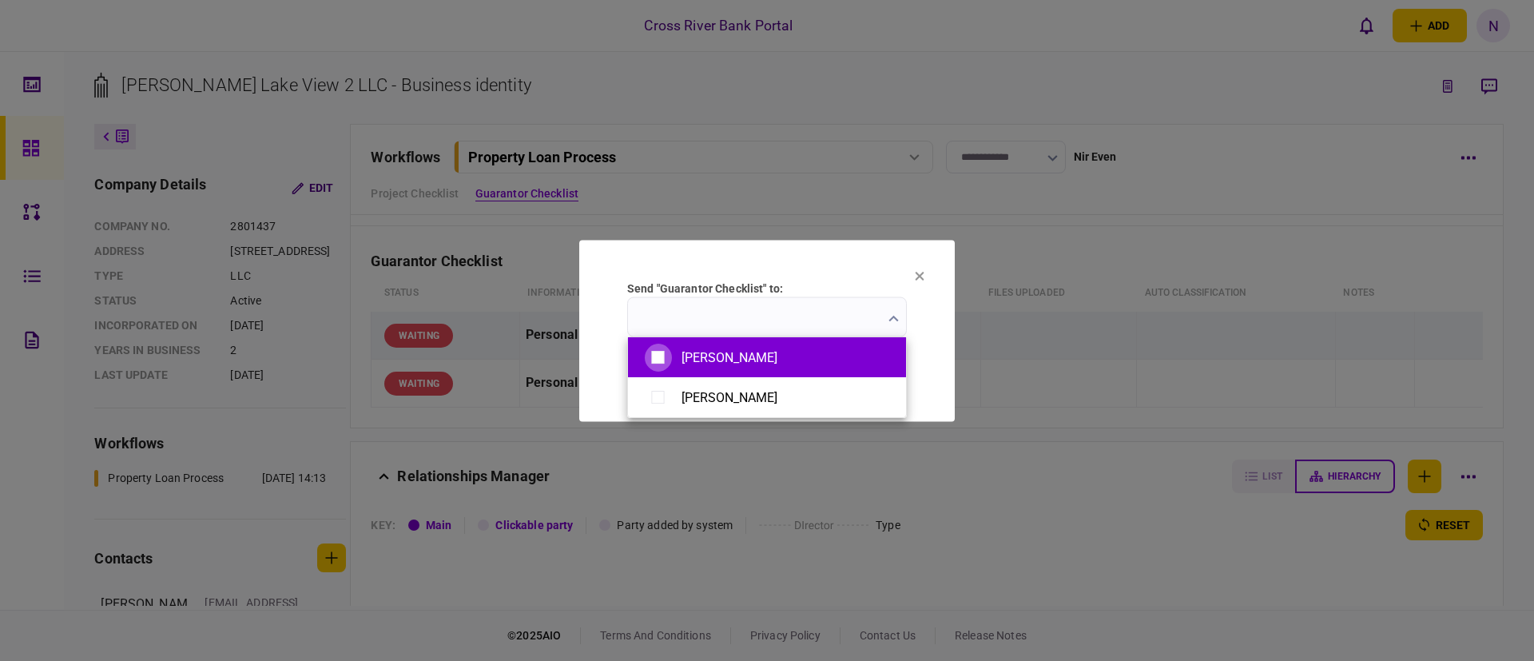
type input "**********"
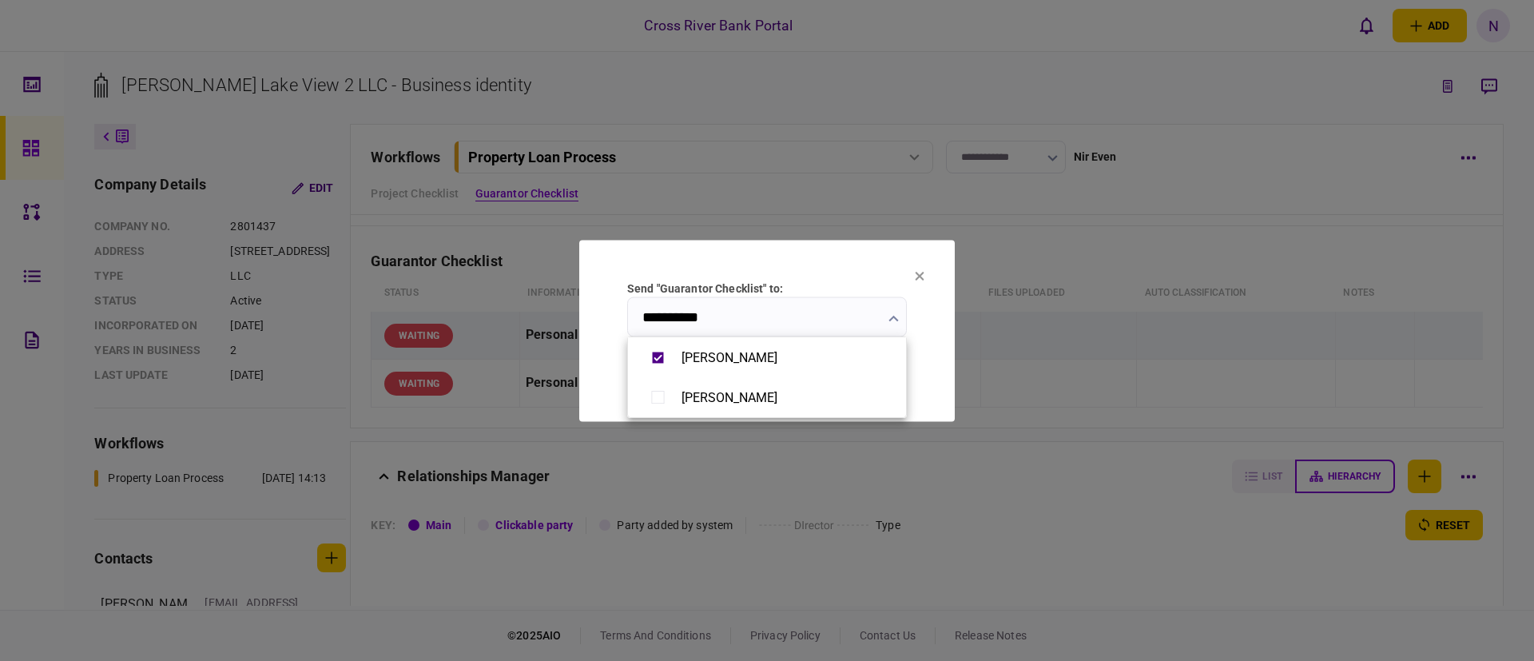
click at [799, 264] on div at bounding box center [767, 330] width 1534 height 661
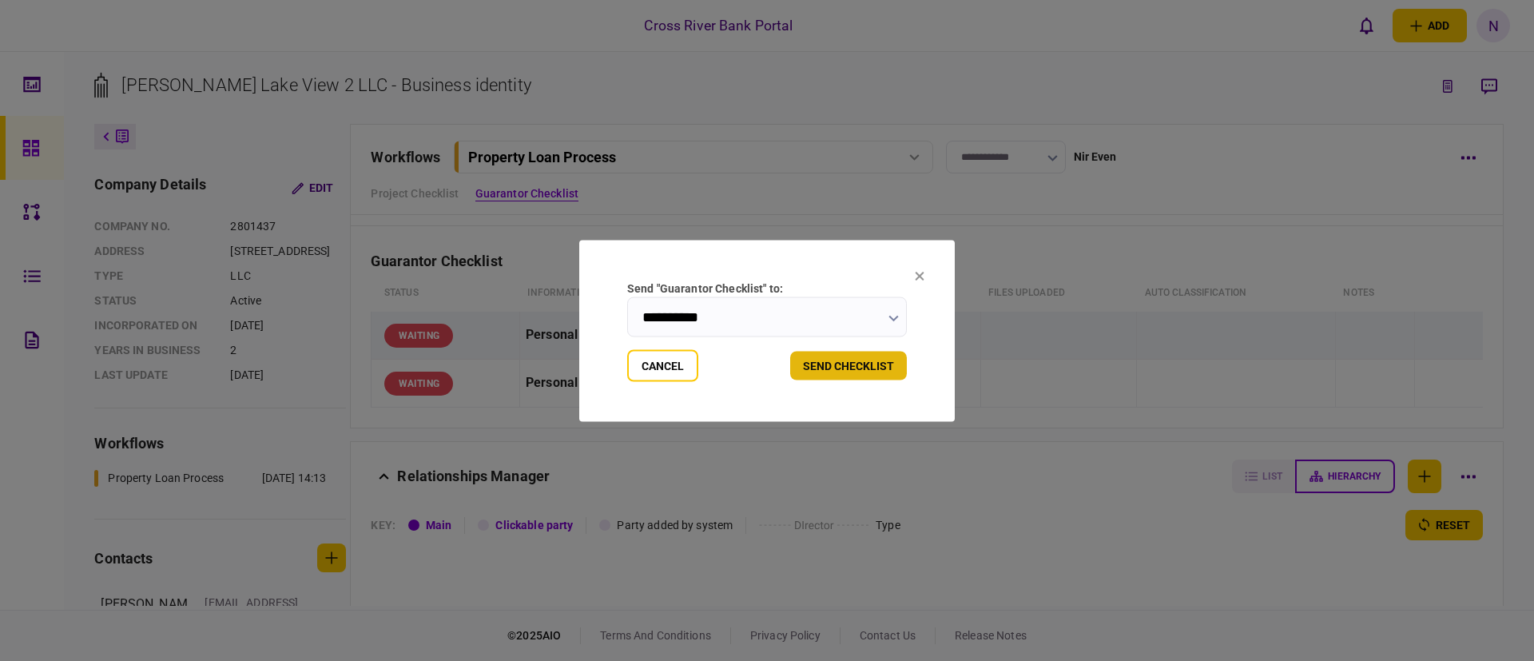
click at [841, 361] on button "send checklist" at bounding box center [848, 365] width 117 height 29
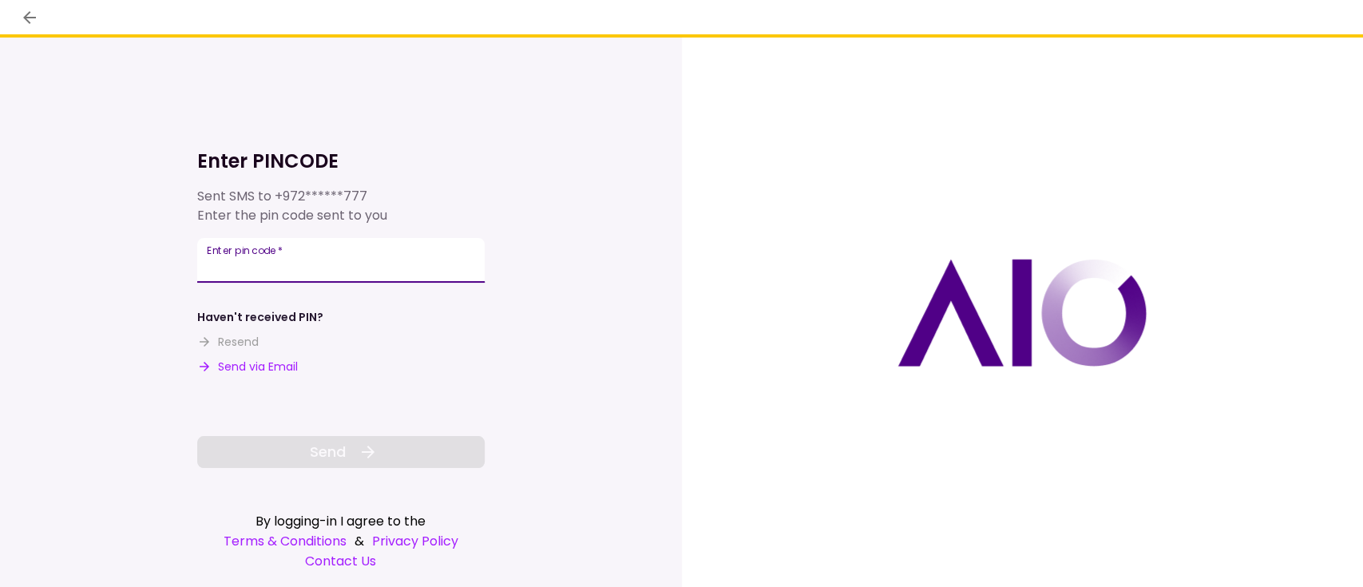
click at [300, 260] on input "Enter pin code   *" at bounding box center [341, 260] width 288 height 45
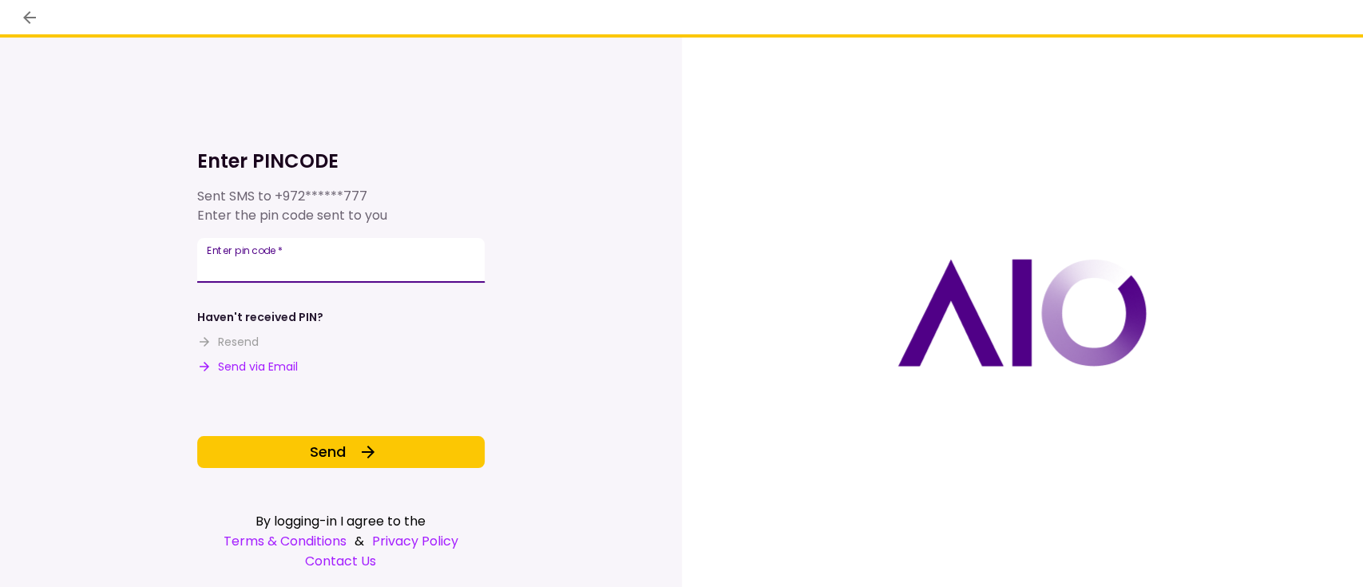
type input "******"
